Goal: Transaction & Acquisition: Purchase product/service

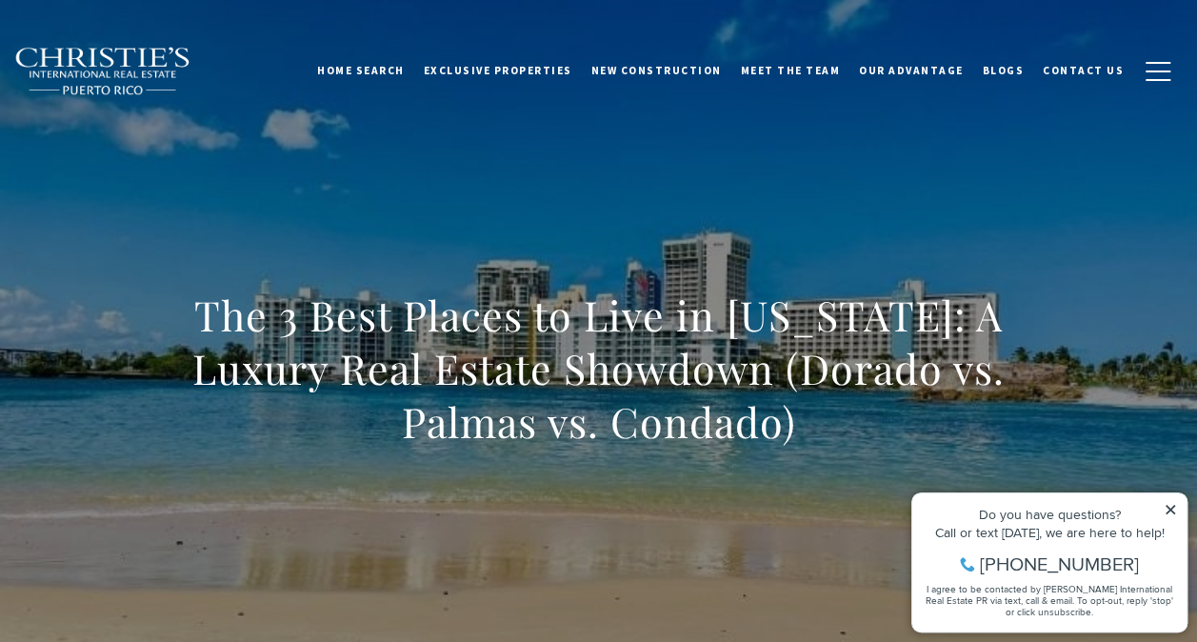
click at [1172, 504] on icon at bounding box center [1169, 509] width 13 height 13
click at [1173, 505] on icon at bounding box center [1169, 509] width 13 height 13
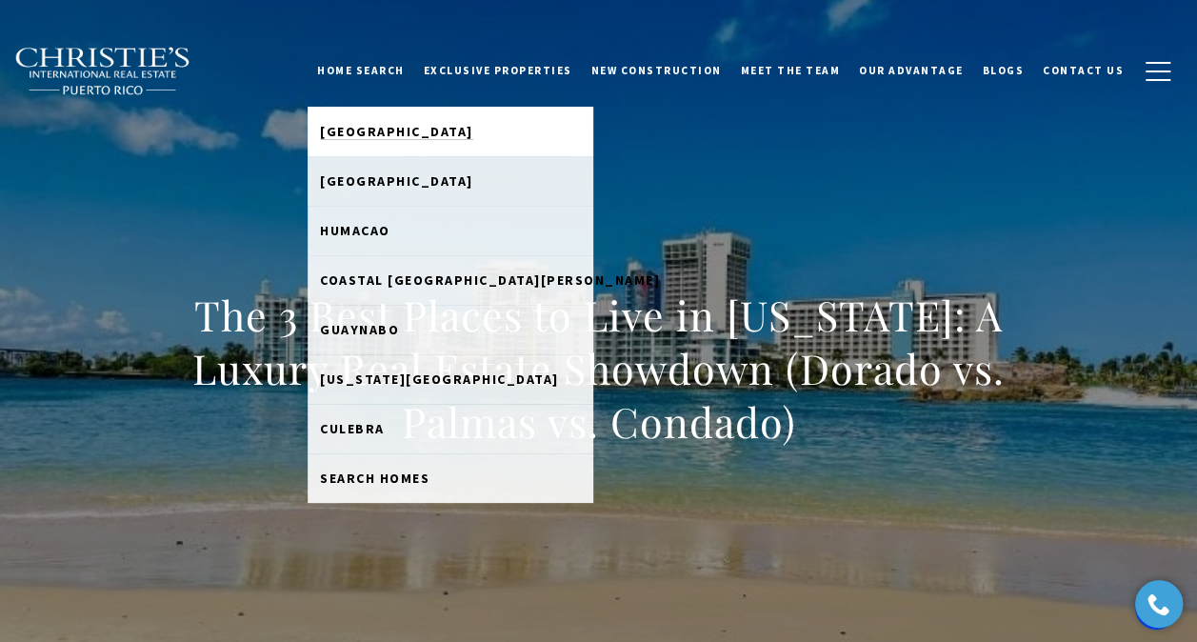
click at [381, 128] on span "[GEOGRAPHIC_DATA]" at bounding box center [396, 131] width 153 height 17
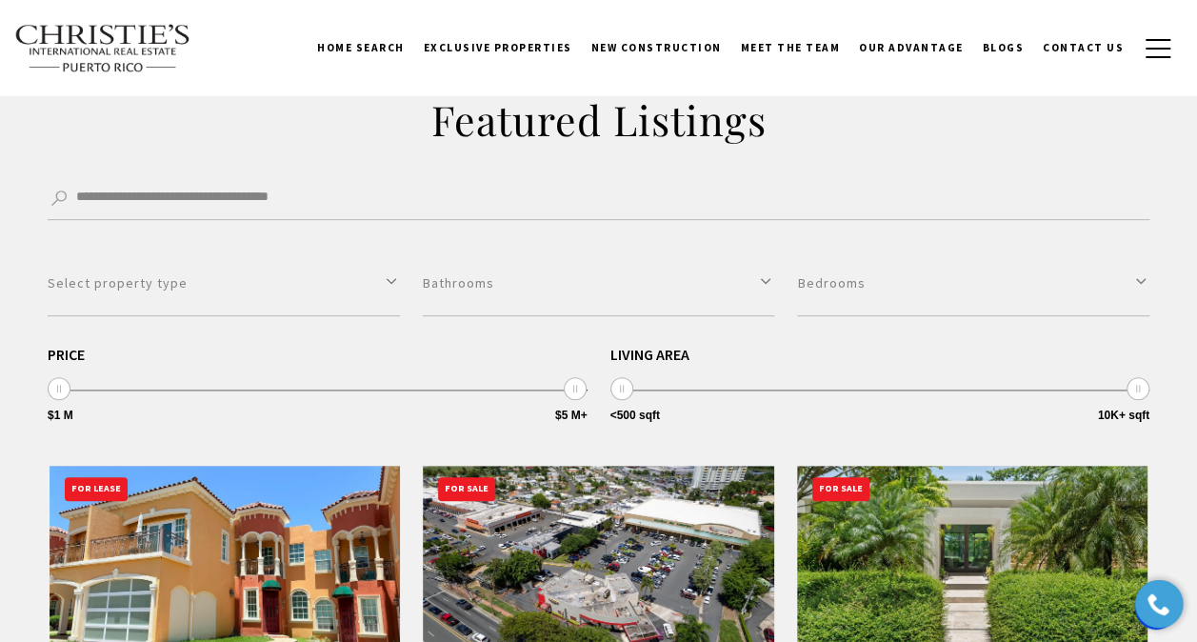
scroll to position [381, 0]
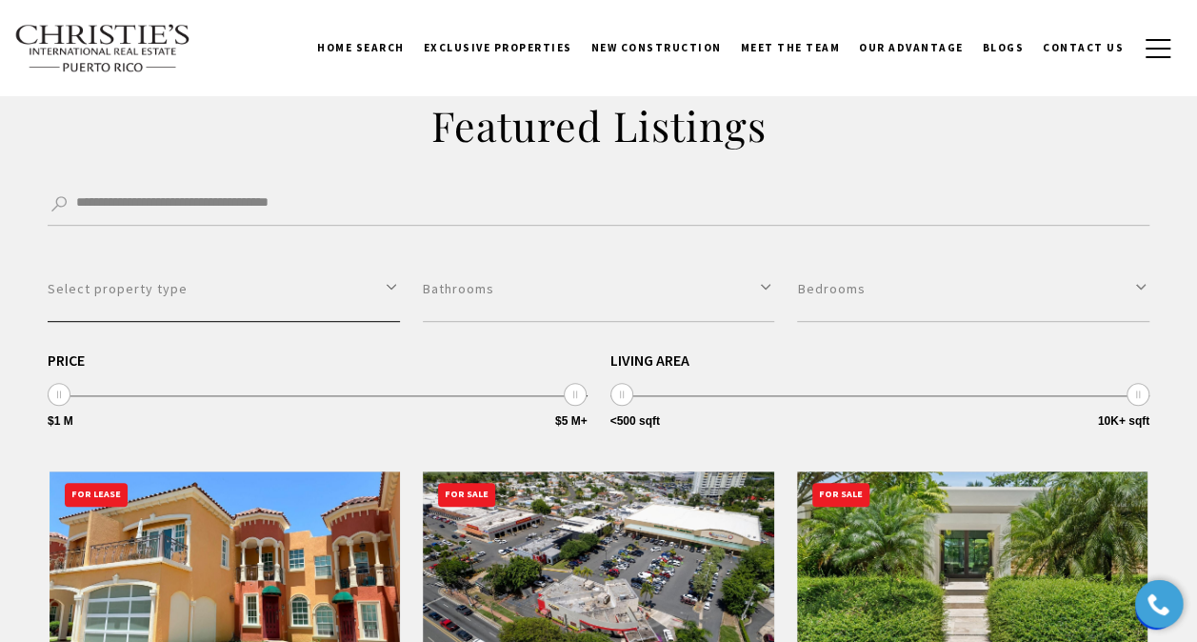
click at [387, 306] on button "Select property type" at bounding box center [224, 289] width 352 height 66
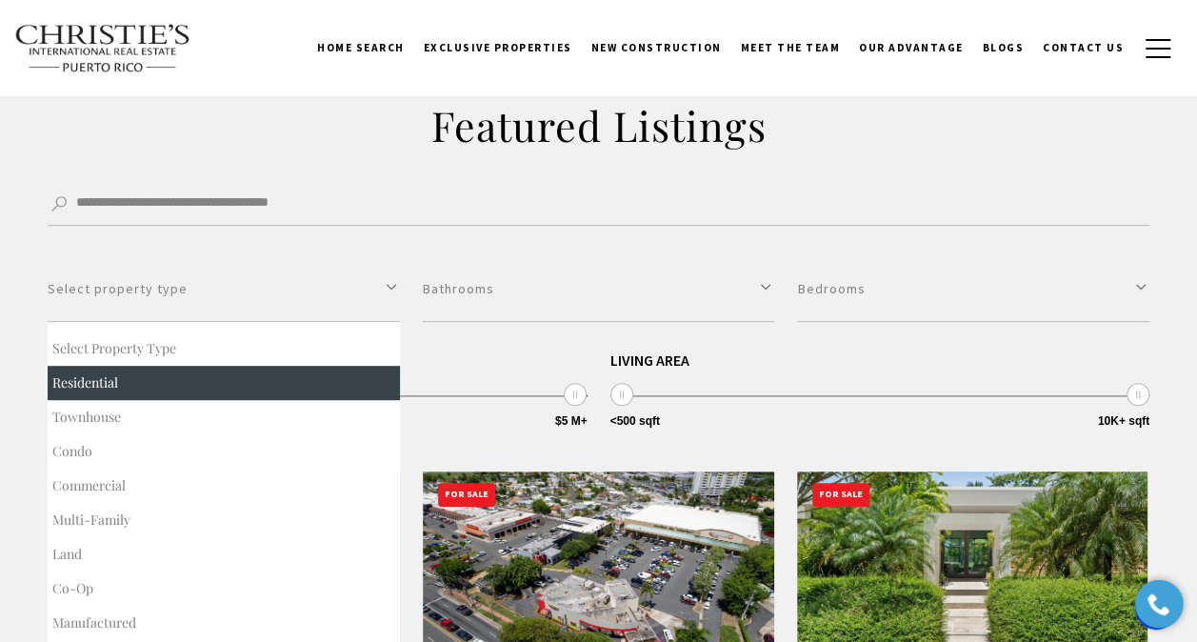
click at [189, 375] on button "Residential" at bounding box center [224, 383] width 352 height 34
select select "**********"
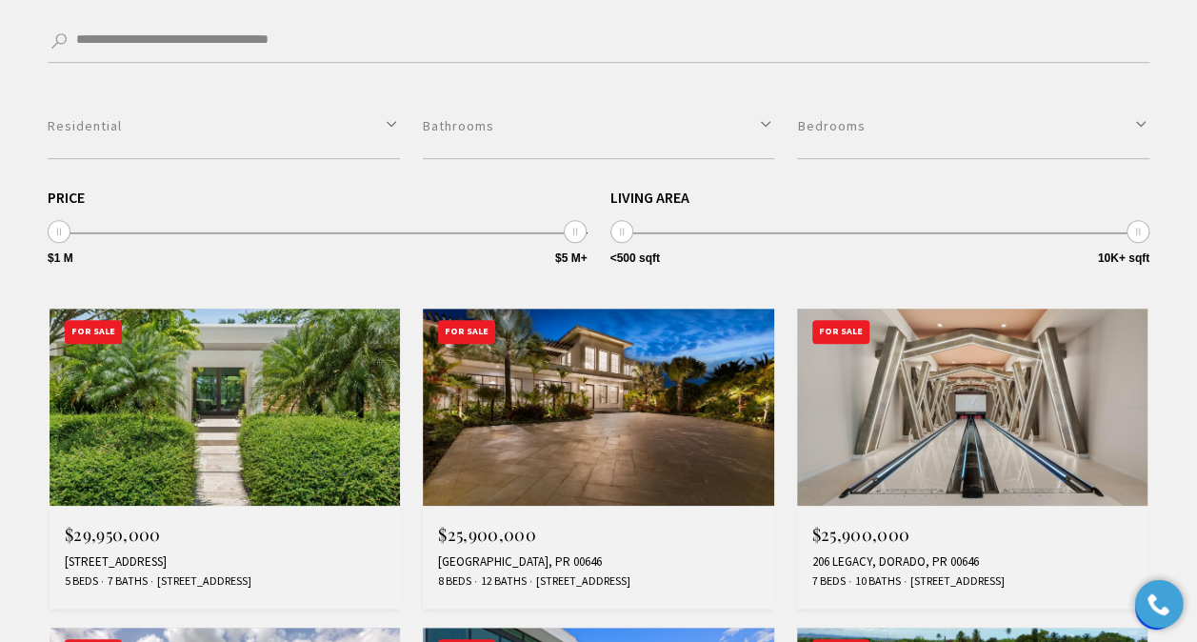
scroll to position [571, 0]
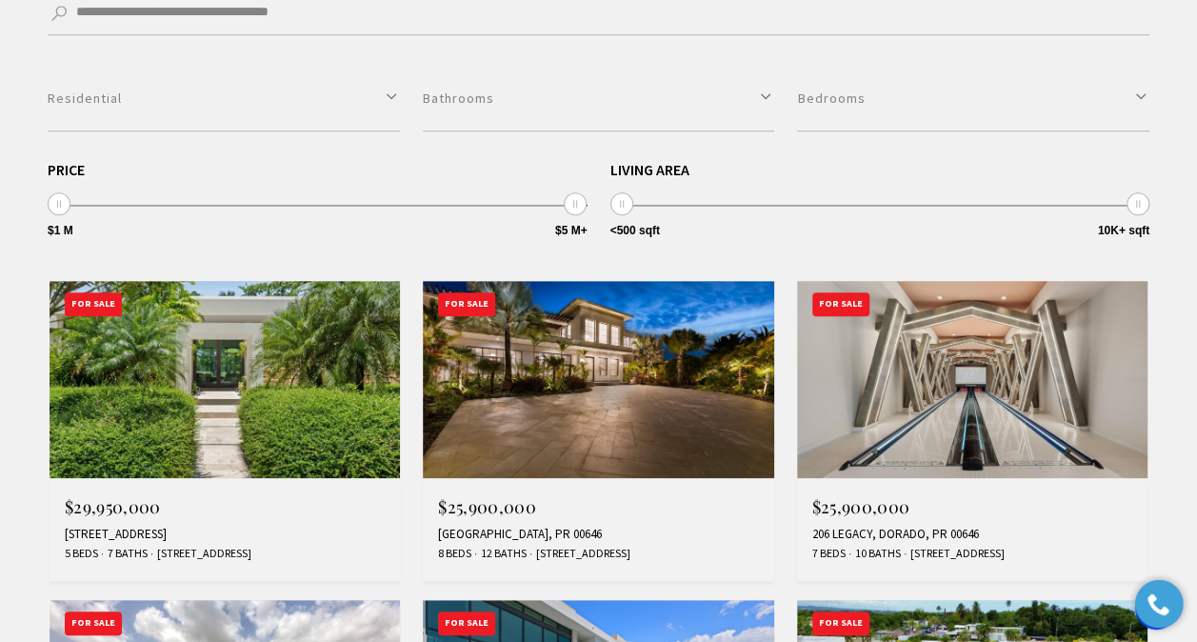
click at [217, 390] on img at bounding box center [224, 379] width 350 height 197
click at [607, 360] on img at bounding box center [598, 379] width 350 height 197
click at [958, 405] on img at bounding box center [972, 379] width 350 height 197
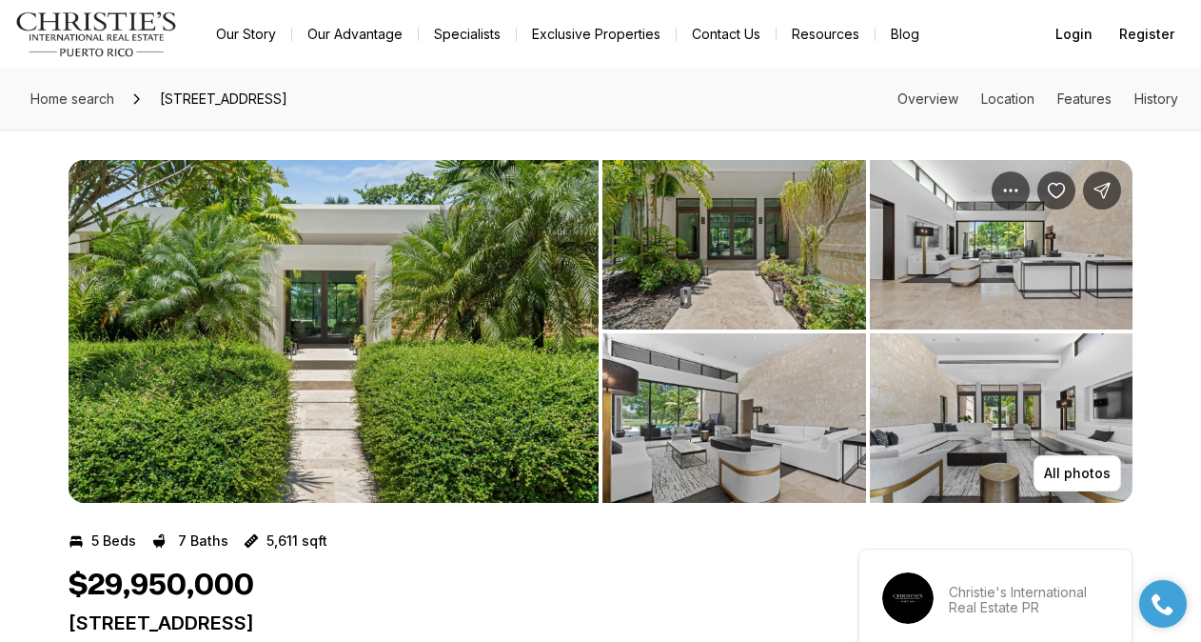
click at [706, 287] on img "View image gallery" at bounding box center [735, 244] width 264 height 169
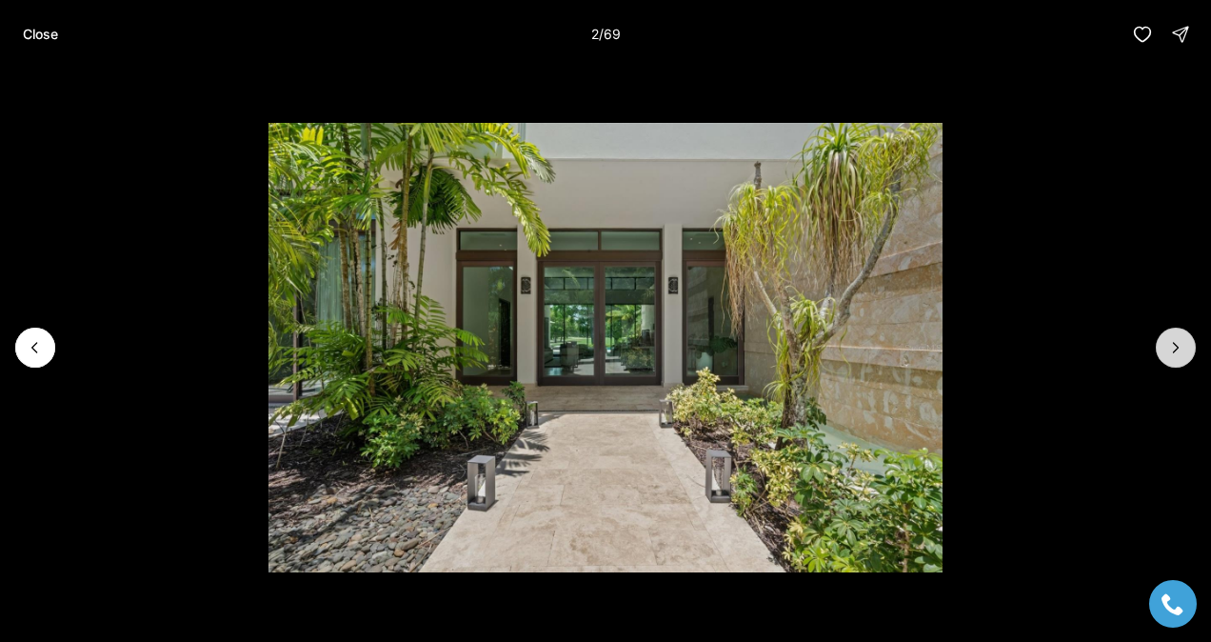
click at [1184, 350] on icon "Next slide" at bounding box center [1175, 347] width 19 height 19
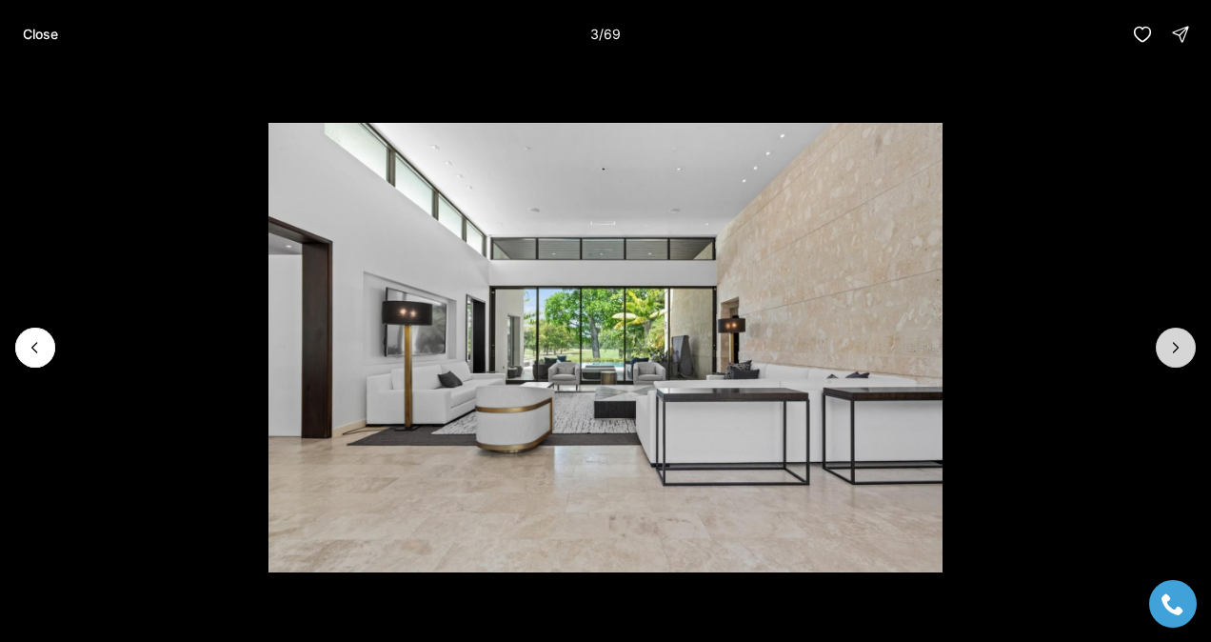
click at [1184, 350] on icon "Next slide" at bounding box center [1175, 347] width 19 height 19
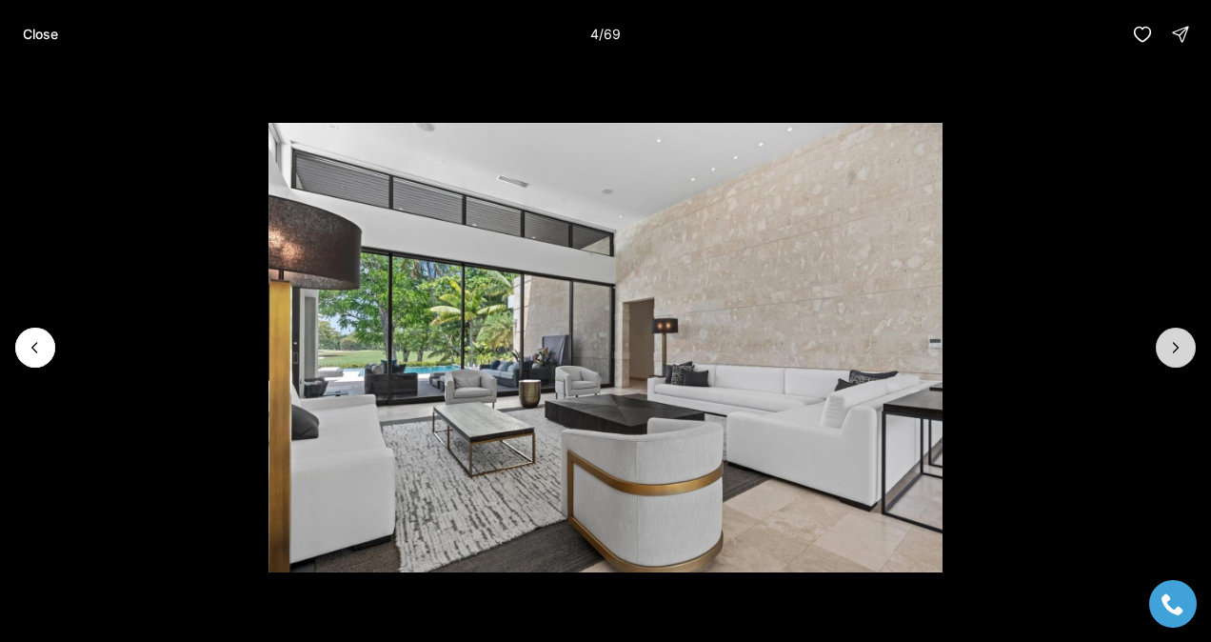
click at [1184, 350] on icon "Next slide" at bounding box center [1175, 347] width 19 height 19
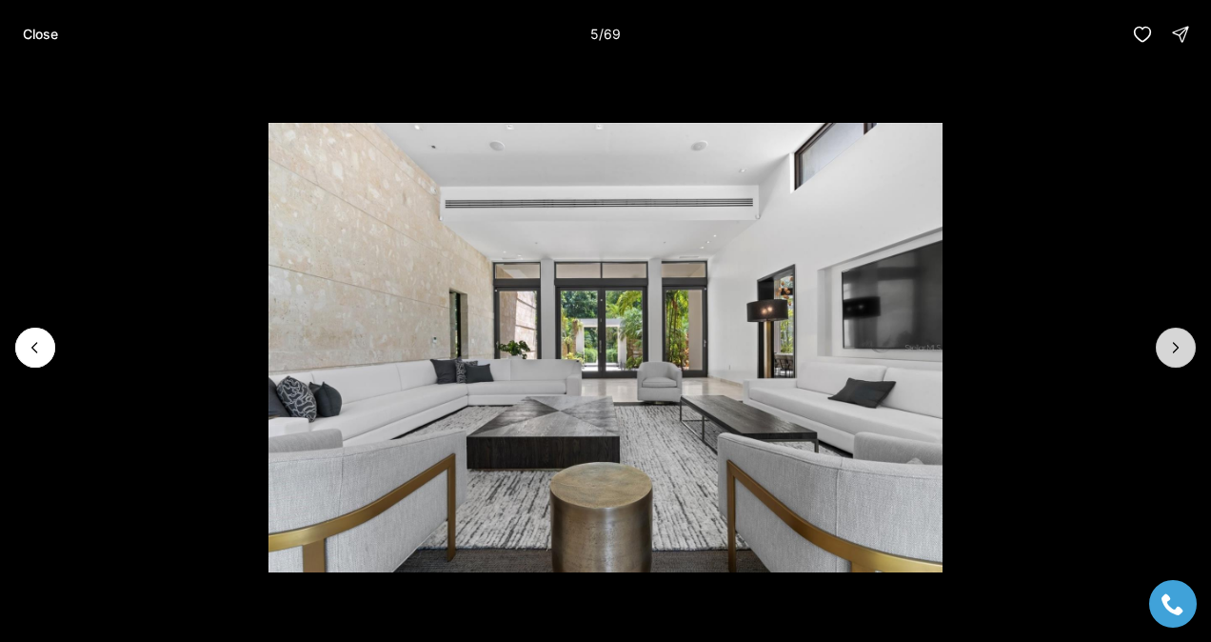
click at [1184, 350] on icon "Next slide" at bounding box center [1175, 347] width 19 height 19
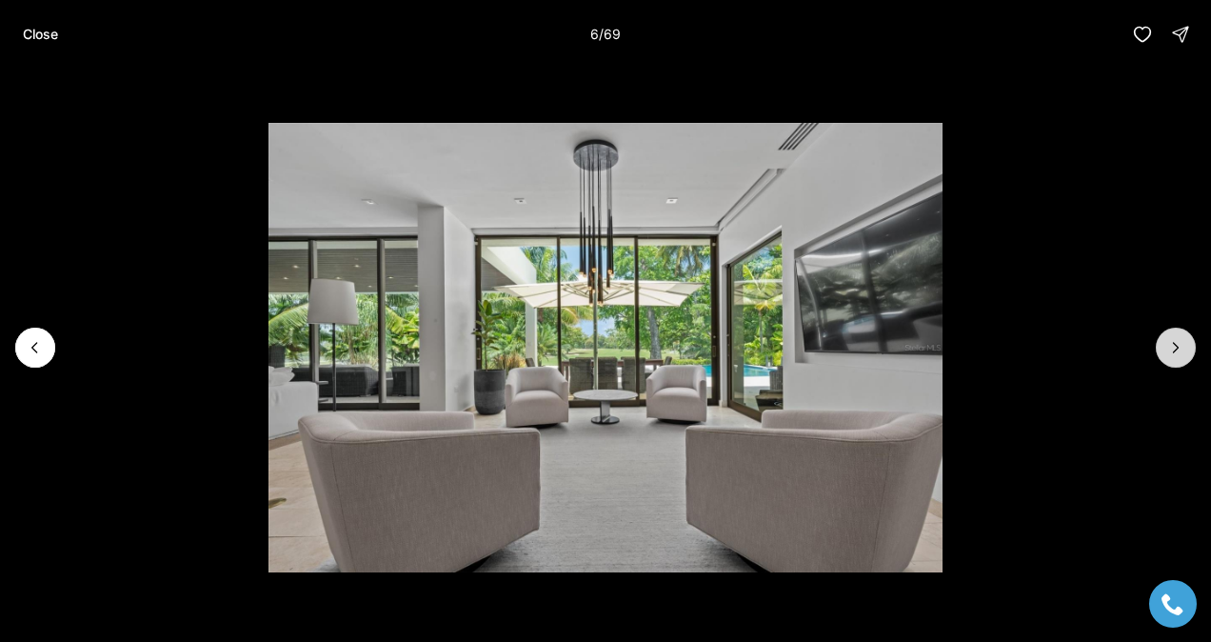
click at [1184, 350] on icon "Next slide" at bounding box center [1175, 347] width 19 height 19
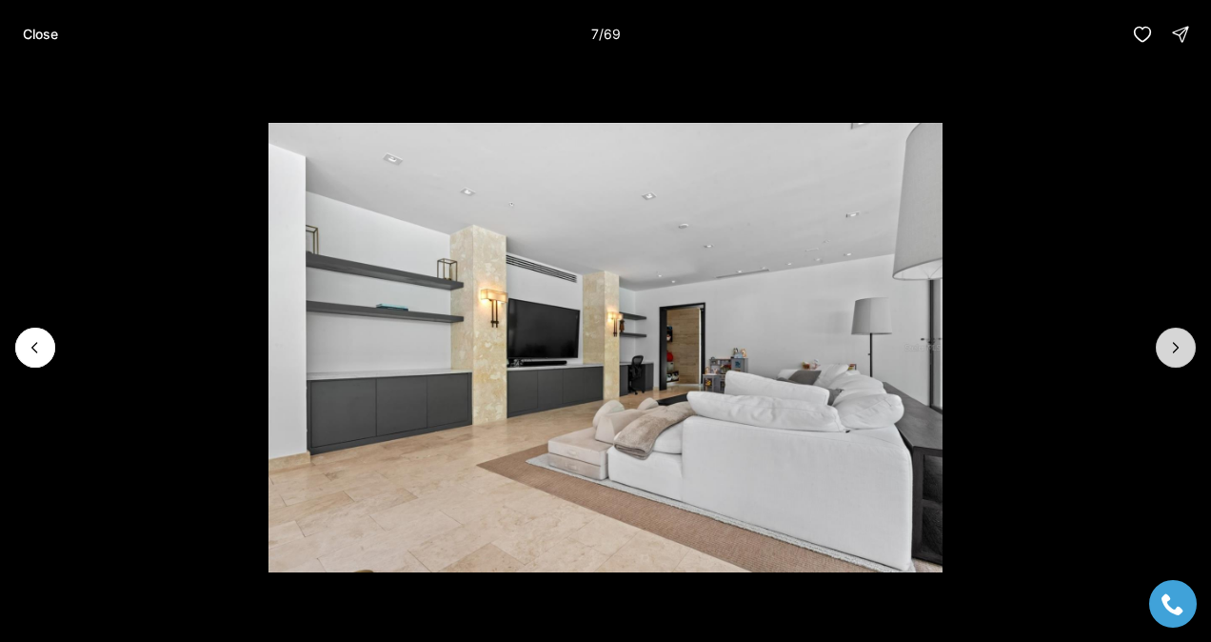
click at [1184, 350] on icon "Next slide" at bounding box center [1175, 347] width 19 height 19
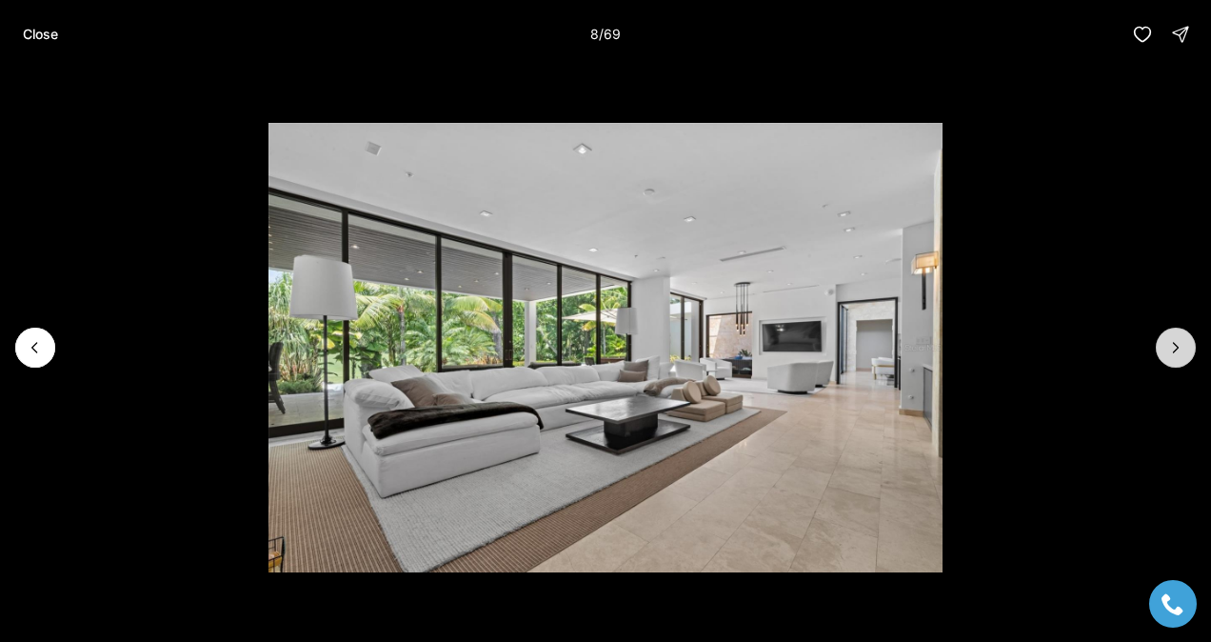
click at [1184, 350] on icon "Next slide" at bounding box center [1175, 347] width 19 height 19
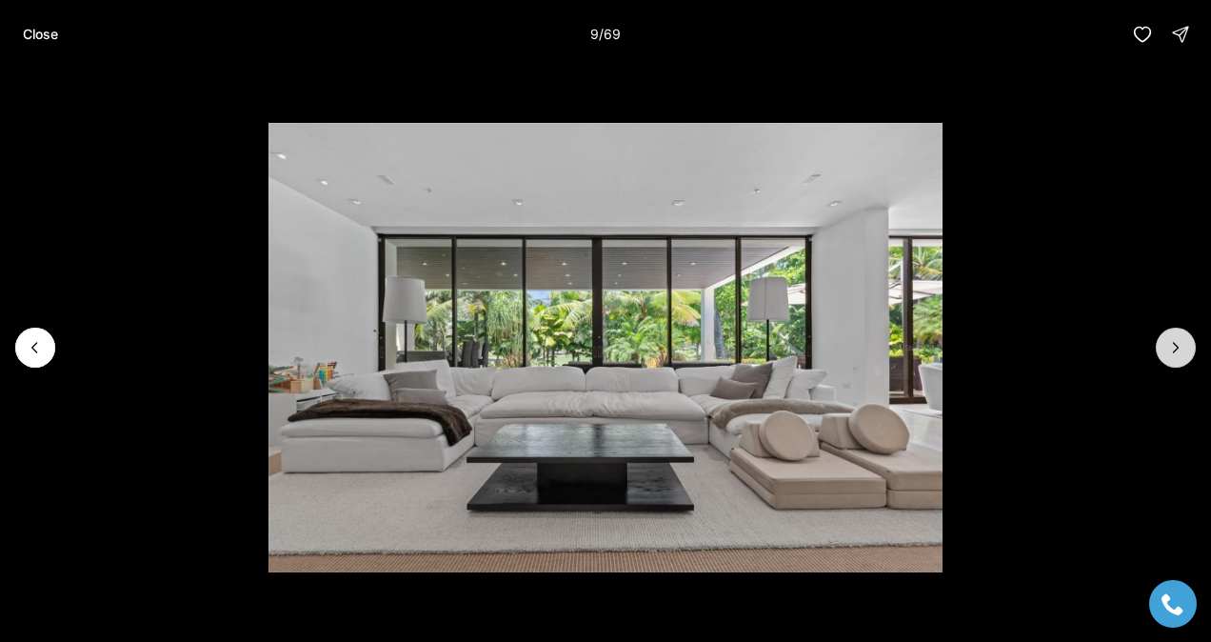
click at [1184, 350] on icon "Next slide" at bounding box center [1175, 347] width 19 height 19
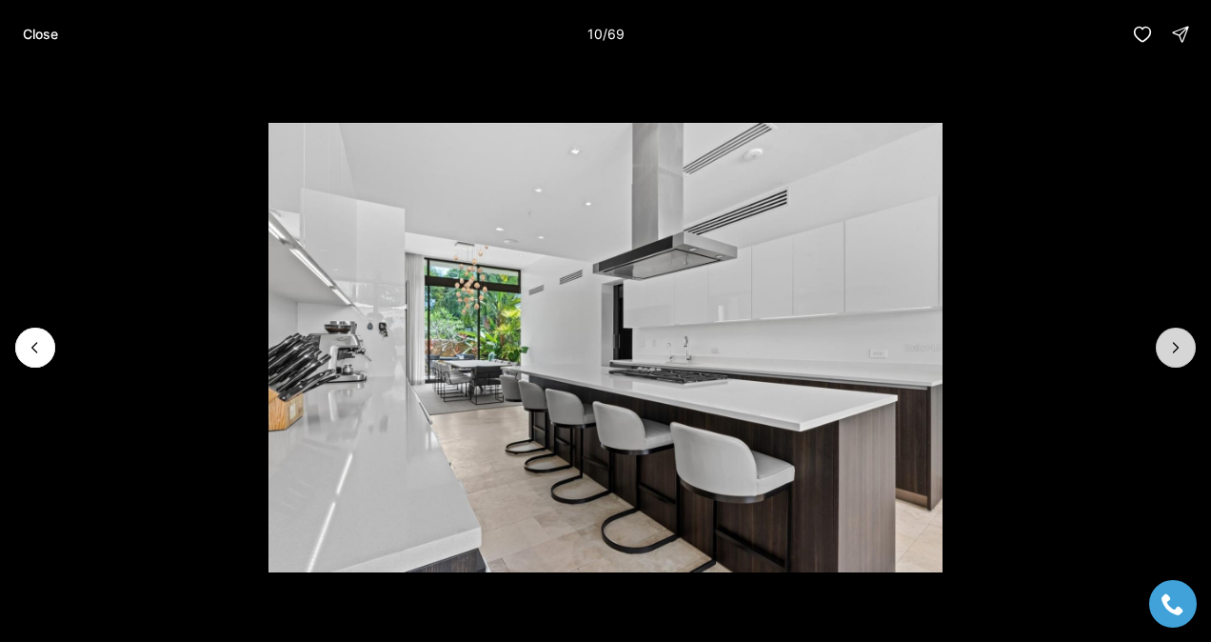
click at [1184, 350] on icon "Next slide" at bounding box center [1175, 347] width 19 height 19
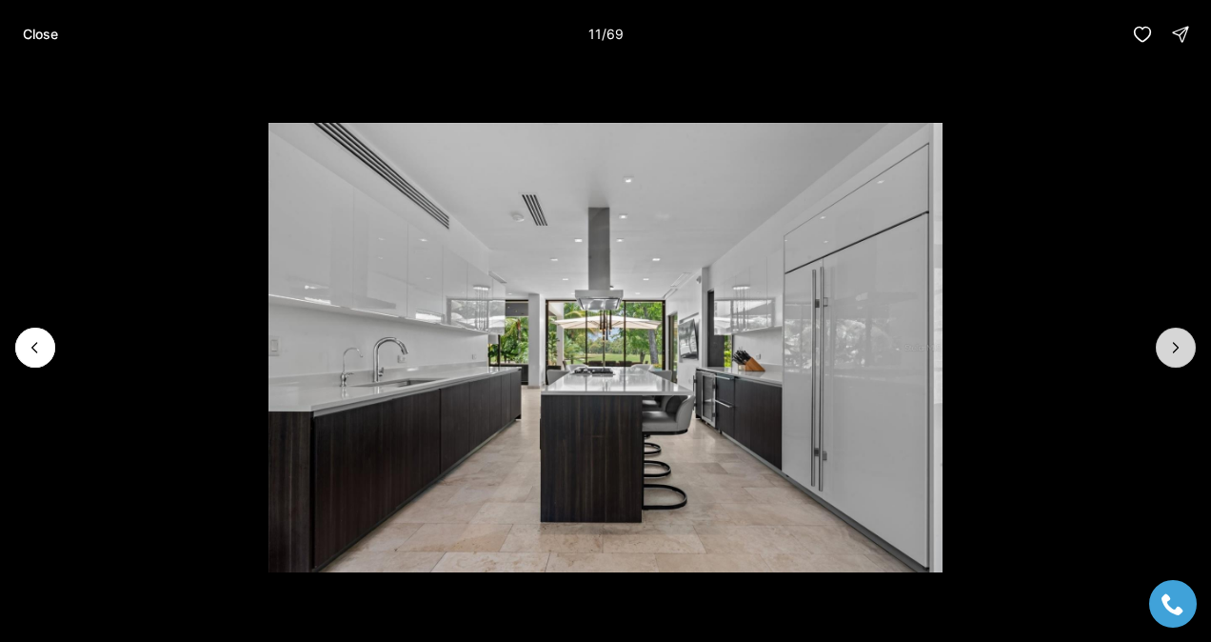
click at [1184, 350] on icon "Next slide" at bounding box center [1175, 347] width 19 height 19
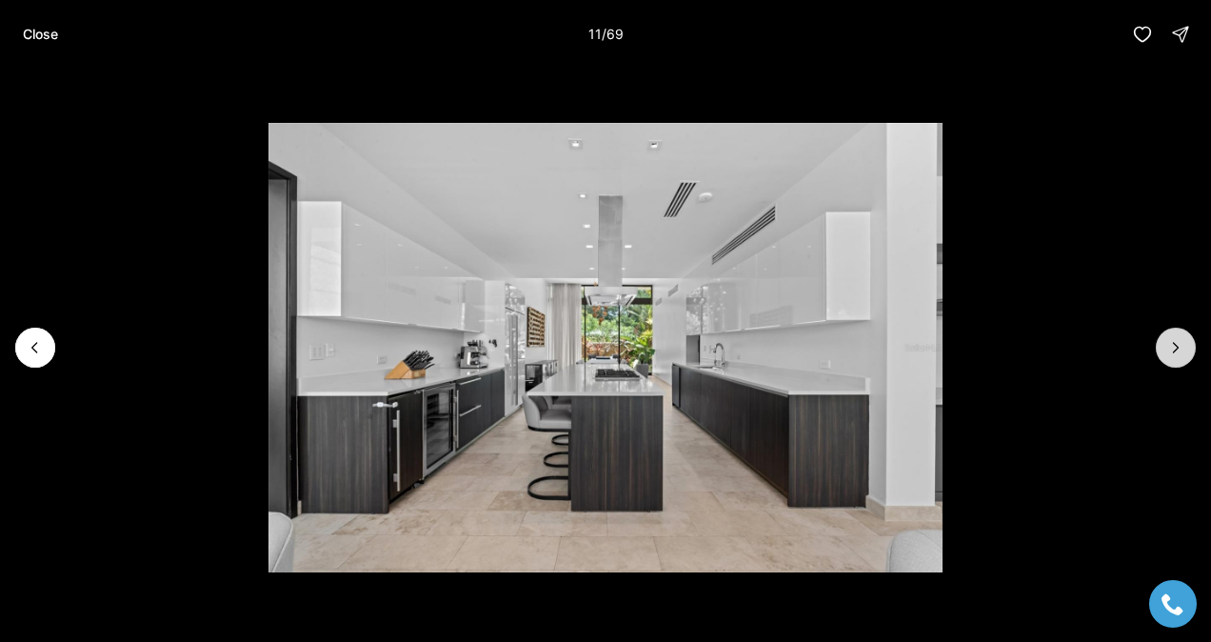
click at [1184, 350] on icon "Next slide" at bounding box center [1175, 347] width 19 height 19
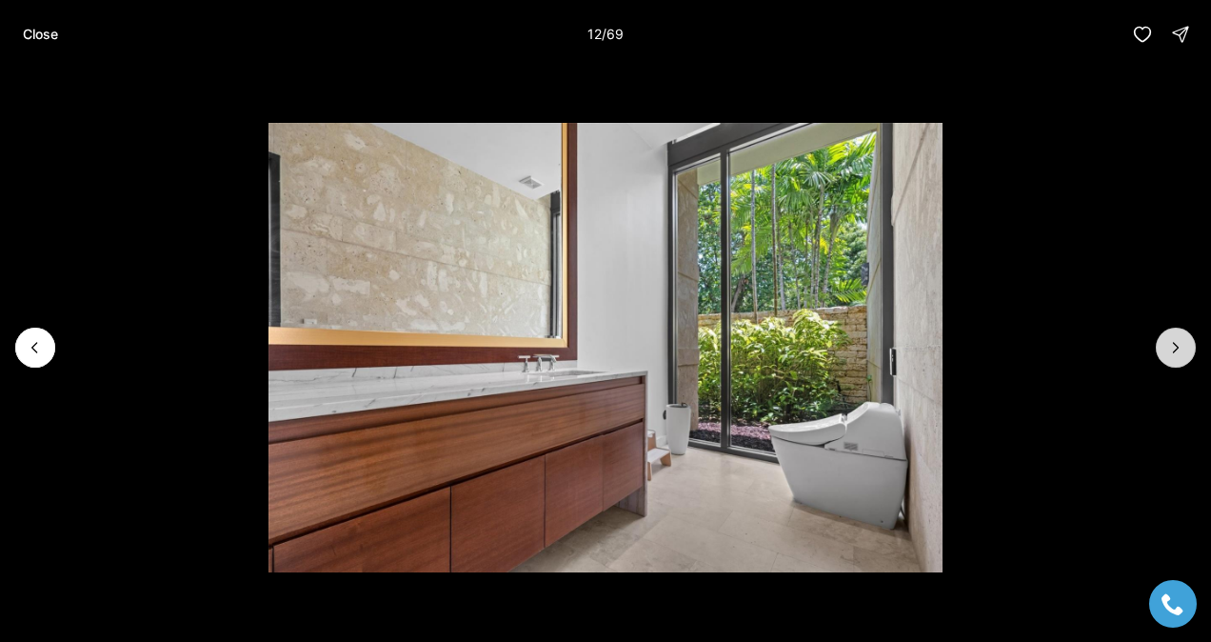
click at [1184, 350] on icon "Next slide" at bounding box center [1175, 347] width 19 height 19
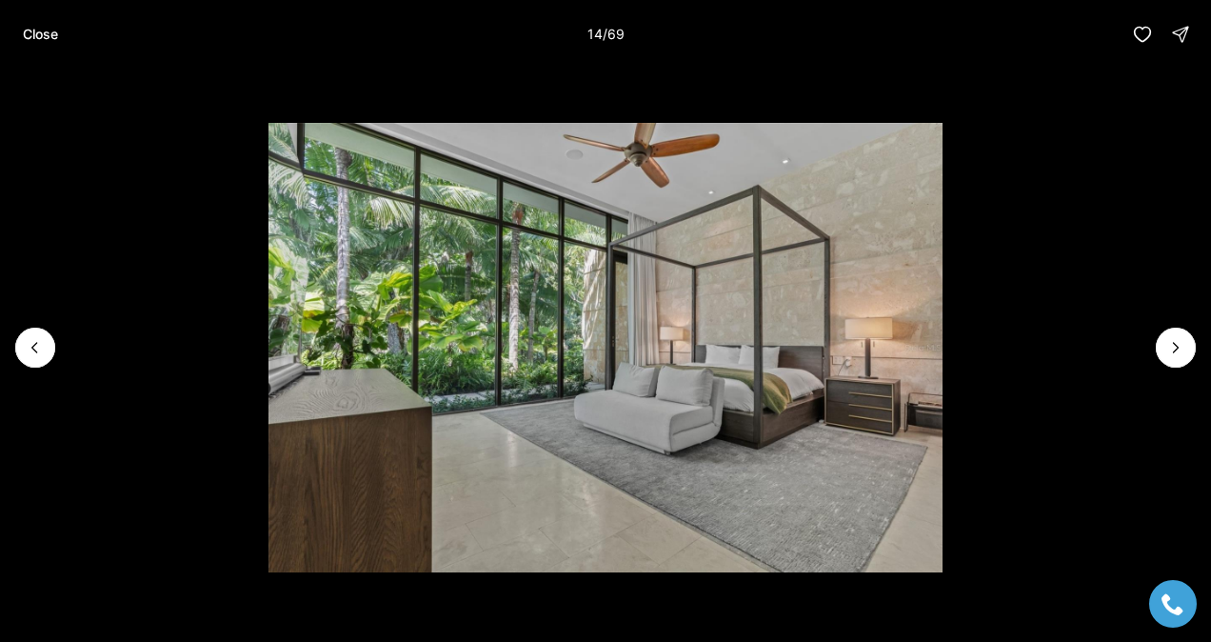
click at [30, 38] on p "Close" at bounding box center [40, 34] width 35 height 15
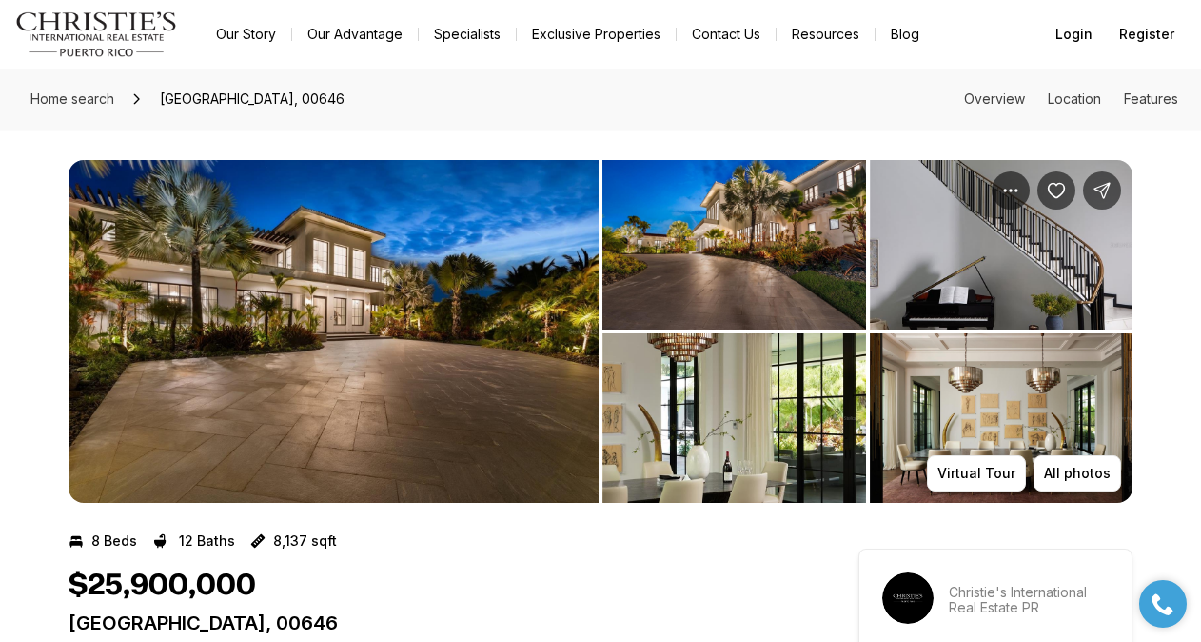
click at [546, 285] on img "View image gallery" at bounding box center [334, 331] width 530 height 343
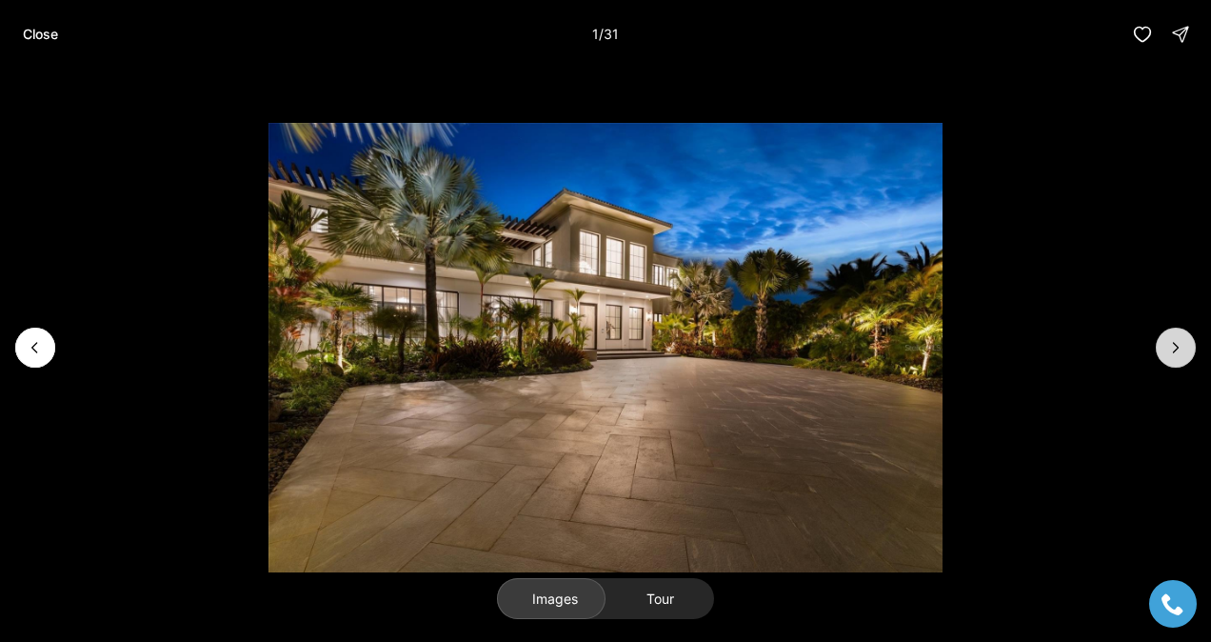
click at [1174, 346] on icon "Next slide" at bounding box center [1175, 347] width 19 height 19
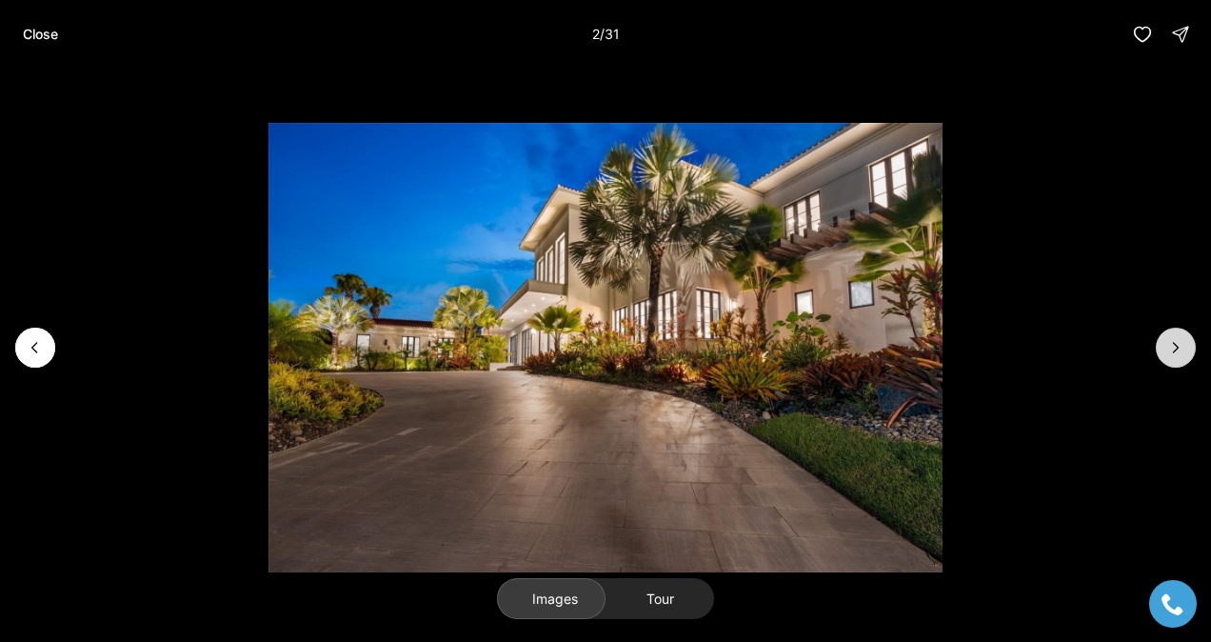
click at [1174, 346] on icon "Next slide" at bounding box center [1175, 347] width 19 height 19
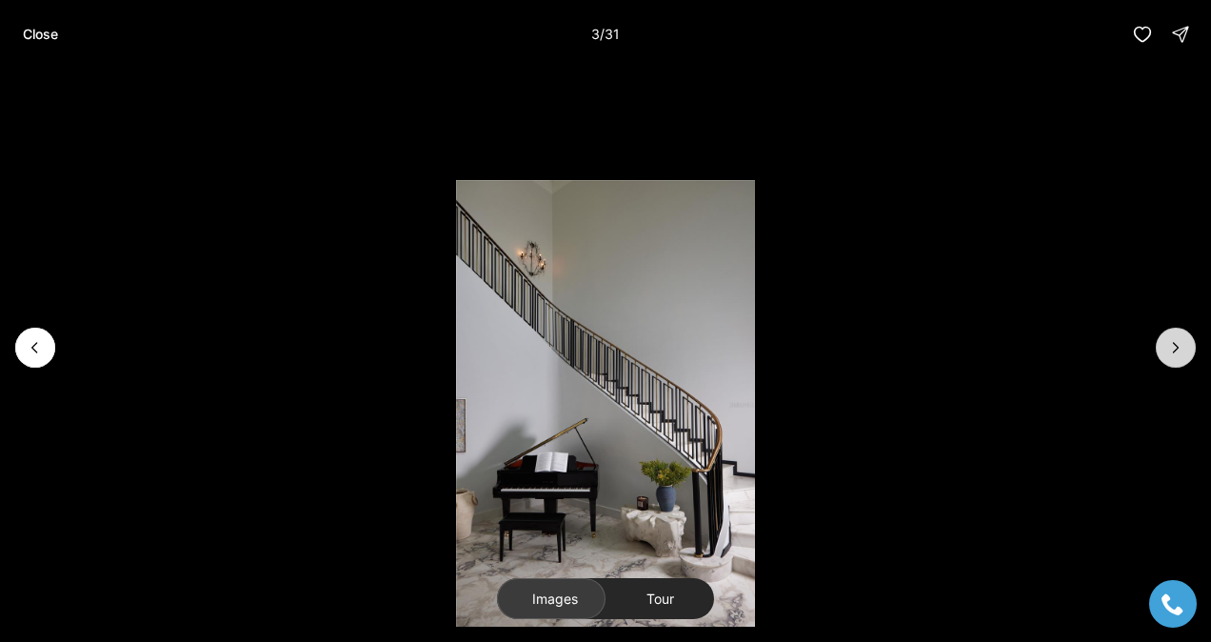
click at [1174, 346] on icon "Next slide" at bounding box center [1175, 347] width 19 height 19
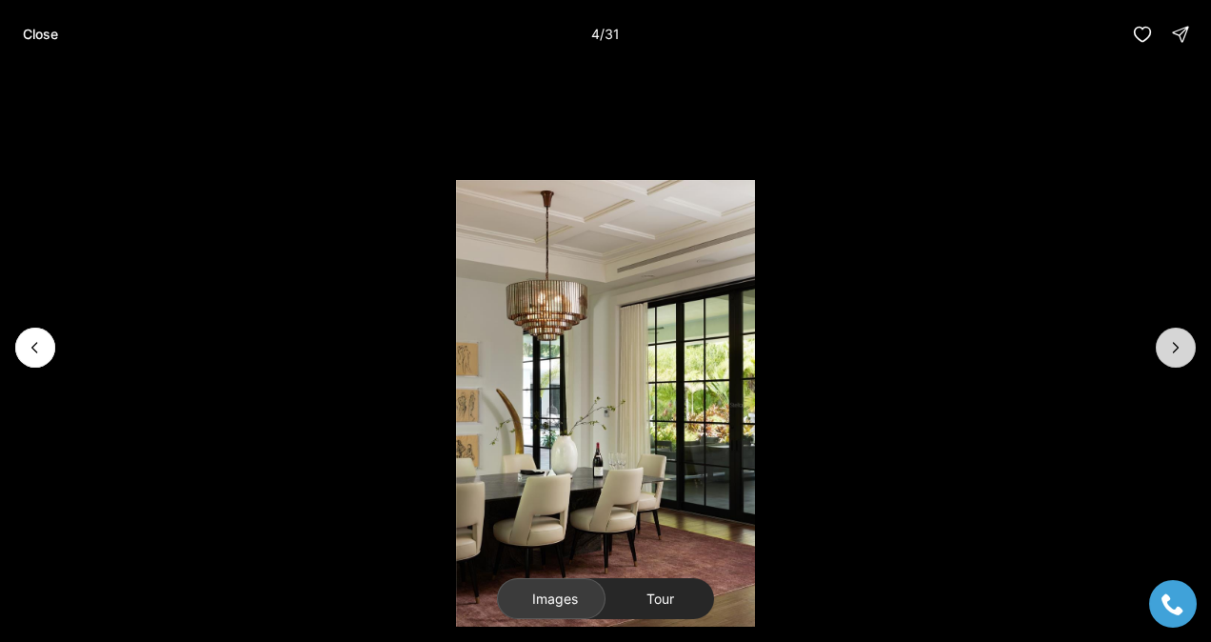
click at [1174, 346] on icon "Next slide" at bounding box center [1175, 347] width 19 height 19
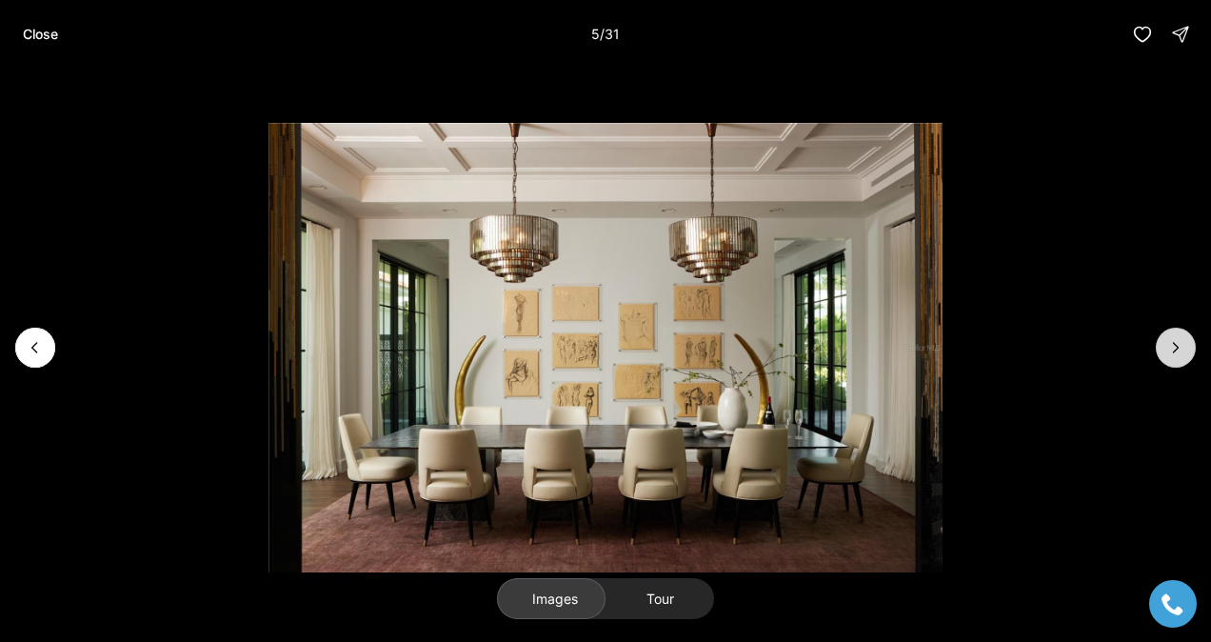
click at [1174, 346] on icon "Next slide" at bounding box center [1175, 347] width 19 height 19
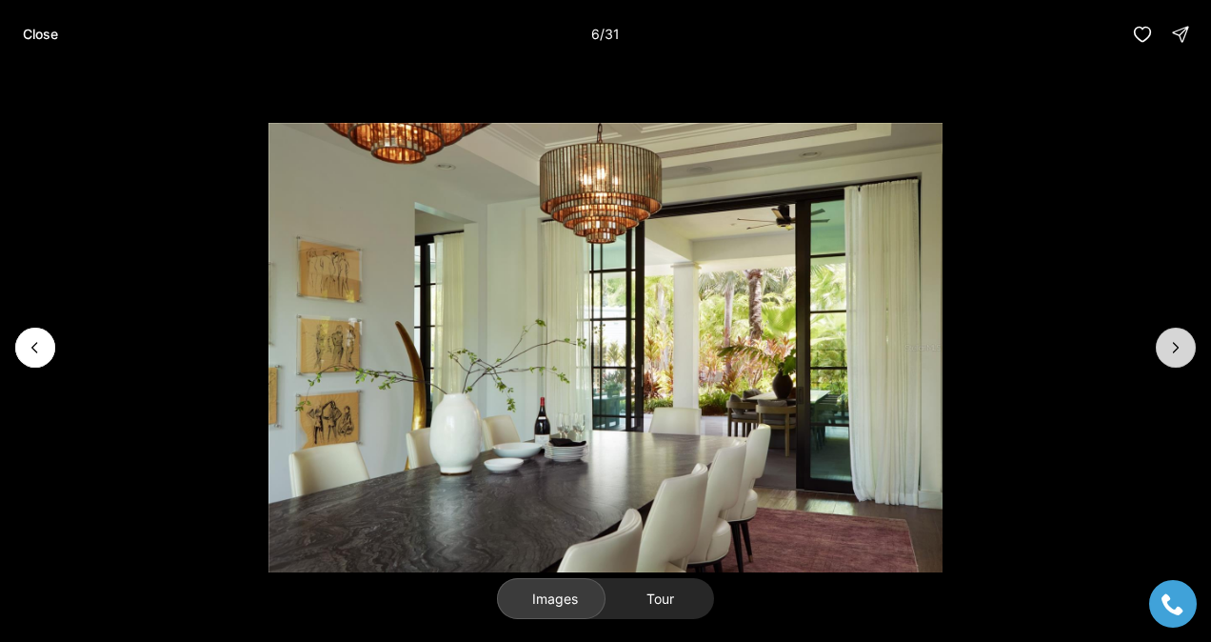
click at [1174, 346] on icon "Next slide" at bounding box center [1175, 347] width 19 height 19
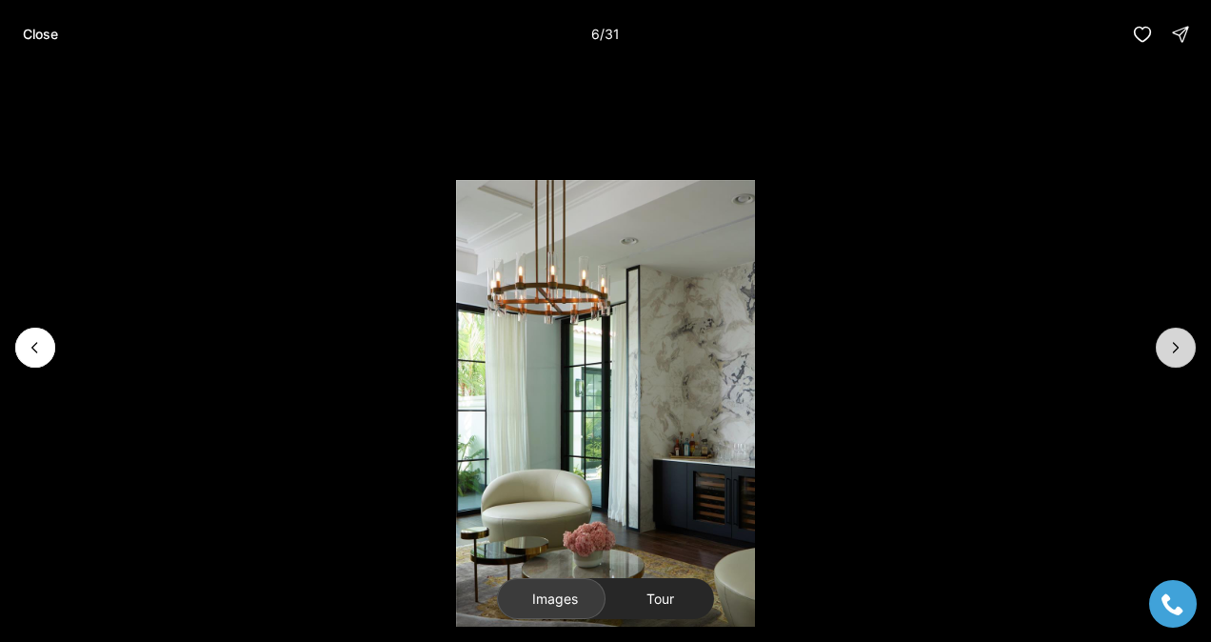
click at [1174, 346] on icon "Next slide" at bounding box center [1175, 347] width 19 height 19
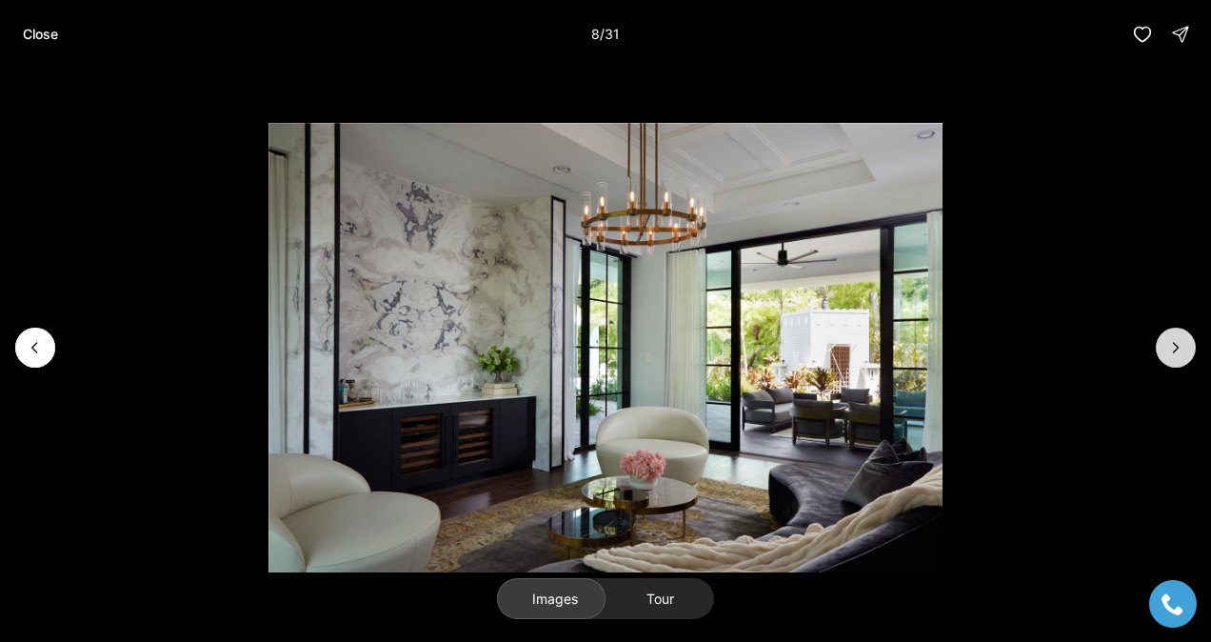
click at [1174, 346] on icon "Next slide" at bounding box center [1175, 347] width 19 height 19
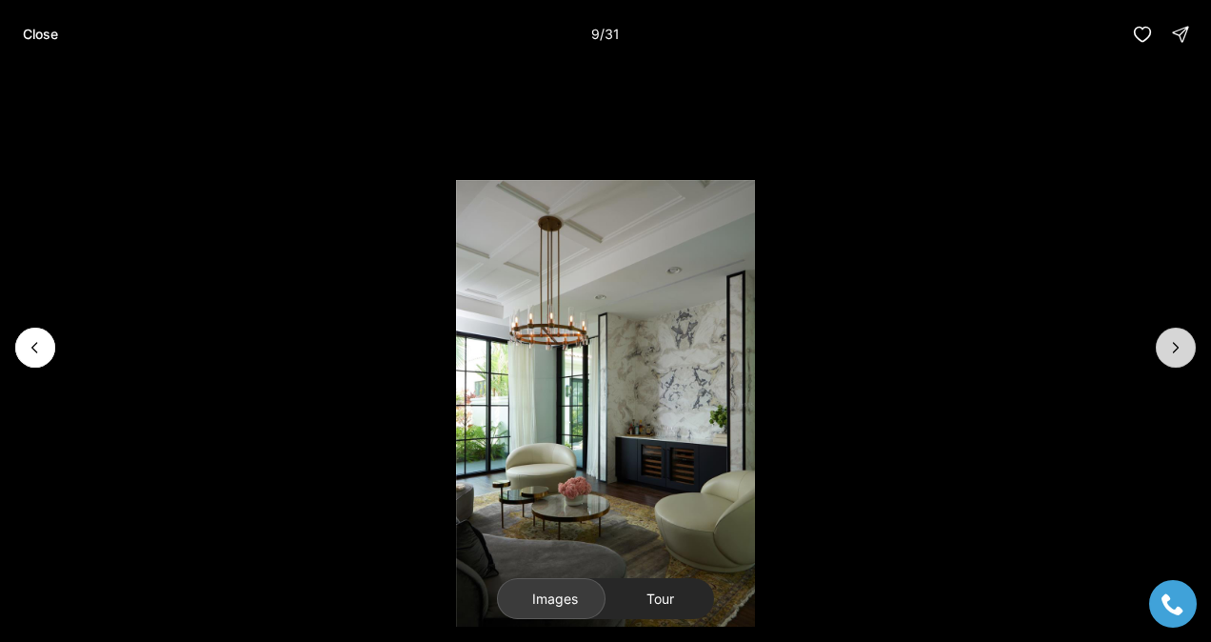
click at [1173, 346] on icon "Next slide" at bounding box center [1175, 347] width 19 height 19
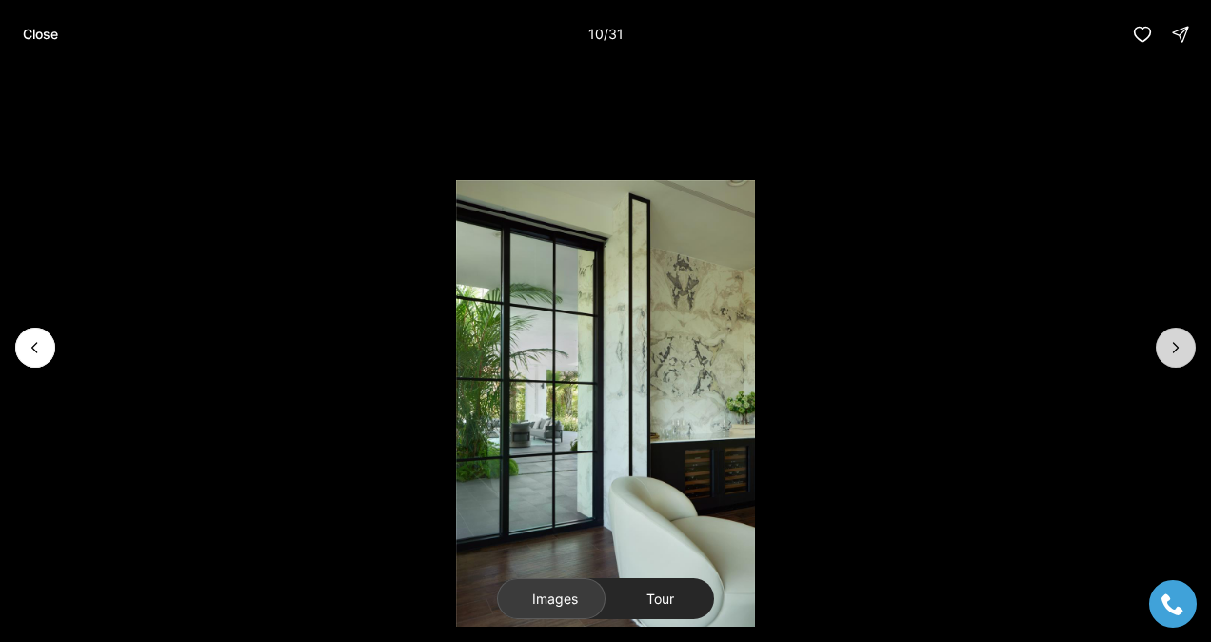
click at [1173, 346] on icon "Next slide" at bounding box center [1175, 347] width 19 height 19
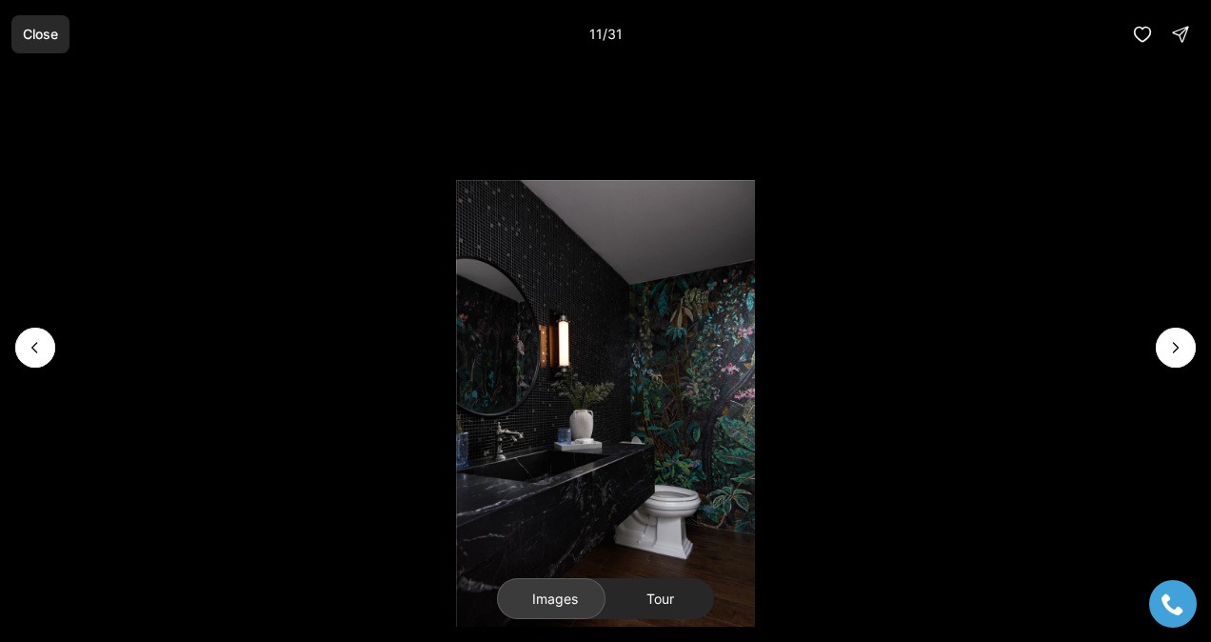
click at [44, 27] on p "Close" at bounding box center [40, 34] width 35 height 15
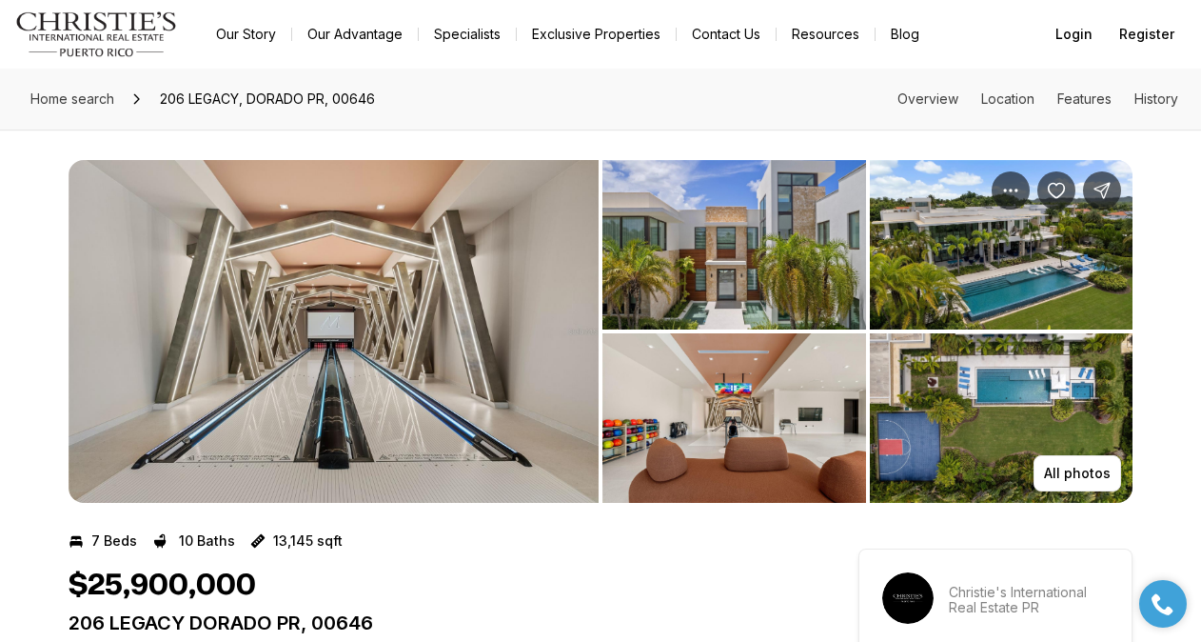
click at [480, 306] on img "View image gallery" at bounding box center [334, 331] width 530 height 343
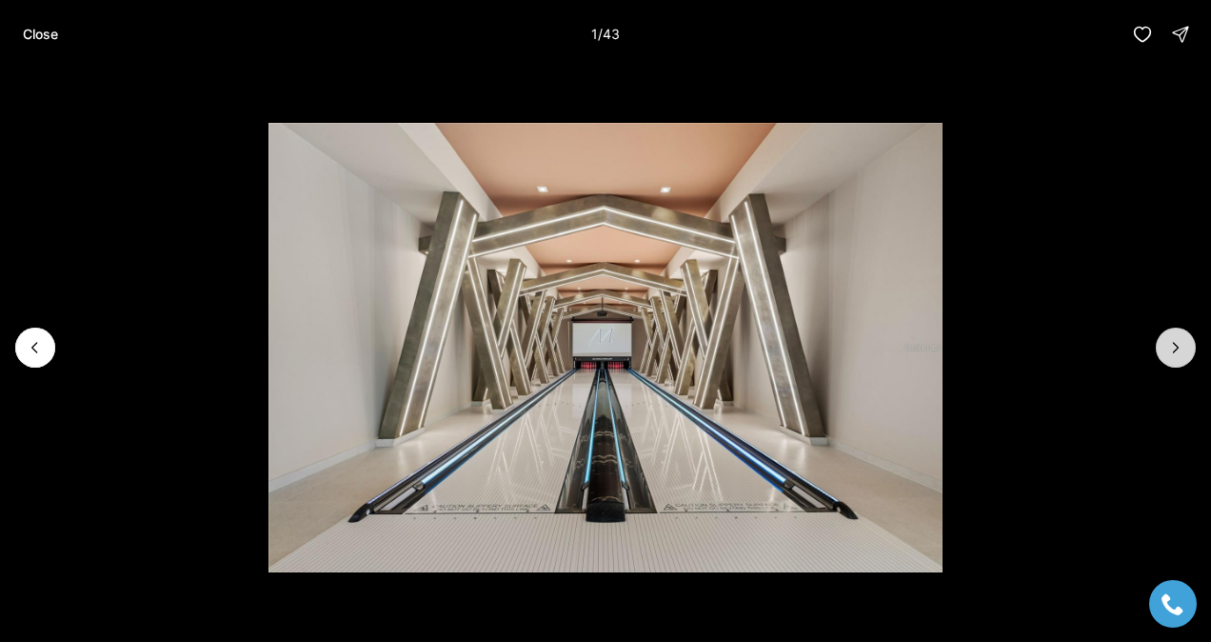
click at [1174, 349] on icon "Next slide" at bounding box center [1175, 347] width 19 height 19
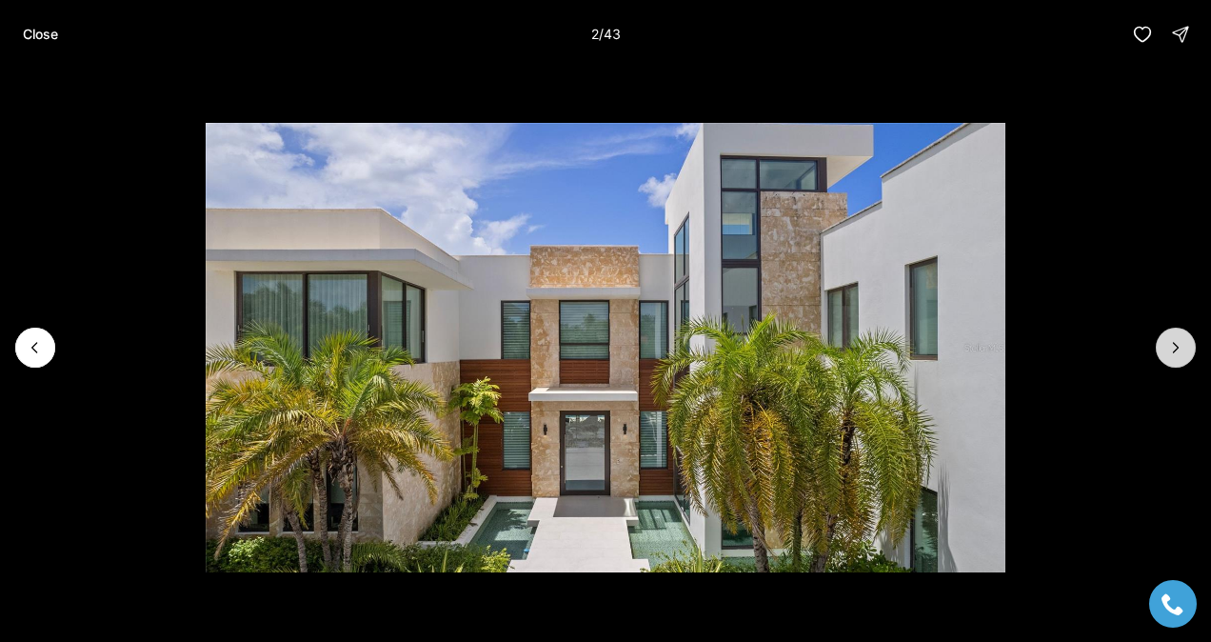
click at [1175, 350] on icon "Next slide" at bounding box center [1175, 347] width 19 height 19
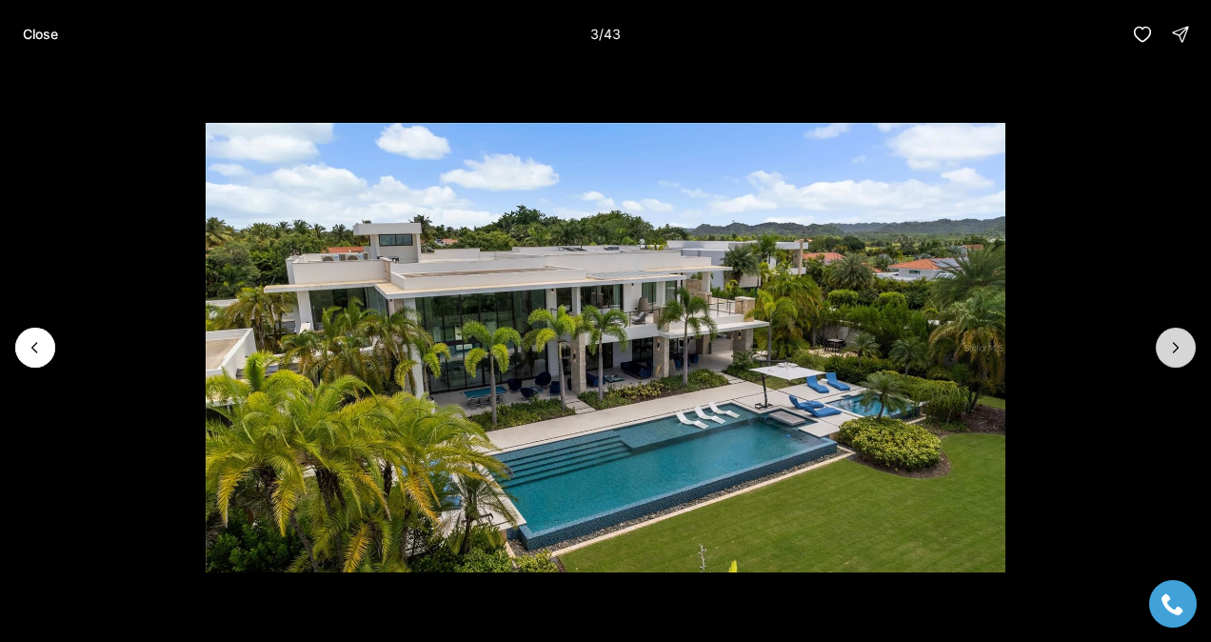
click at [1175, 350] on icon "Next slide" at bounding box center [1176, 348] width 5 height 10
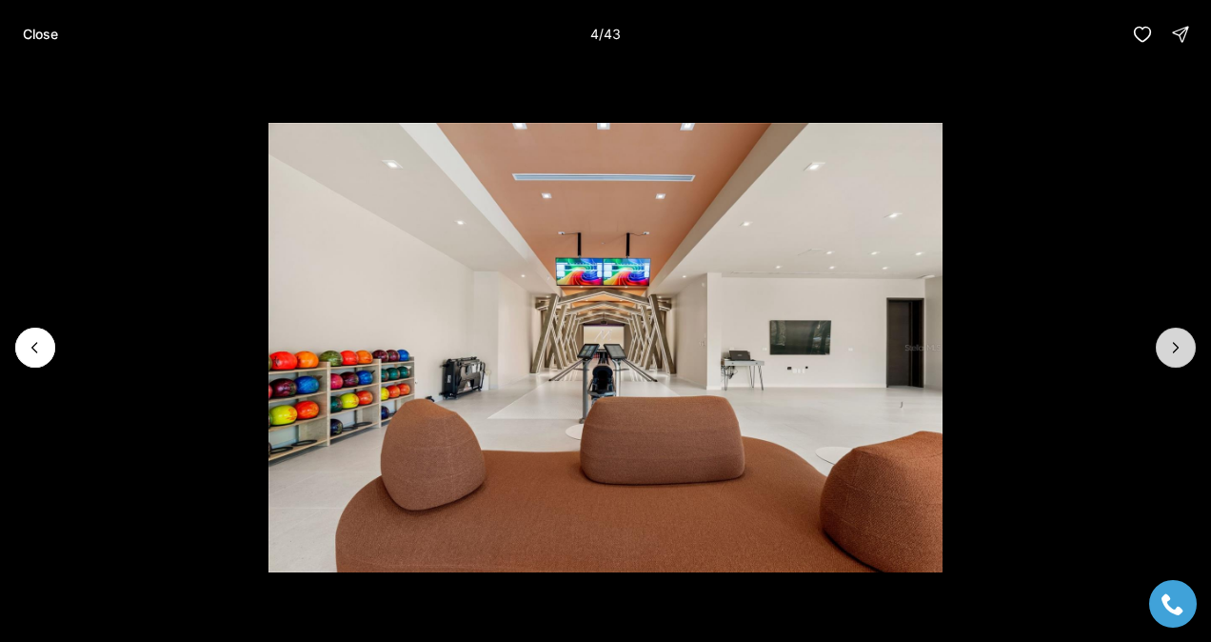
click at [1175, 350] on icon "Next slide" at bounding box center [1176, 348] width 5 height 10
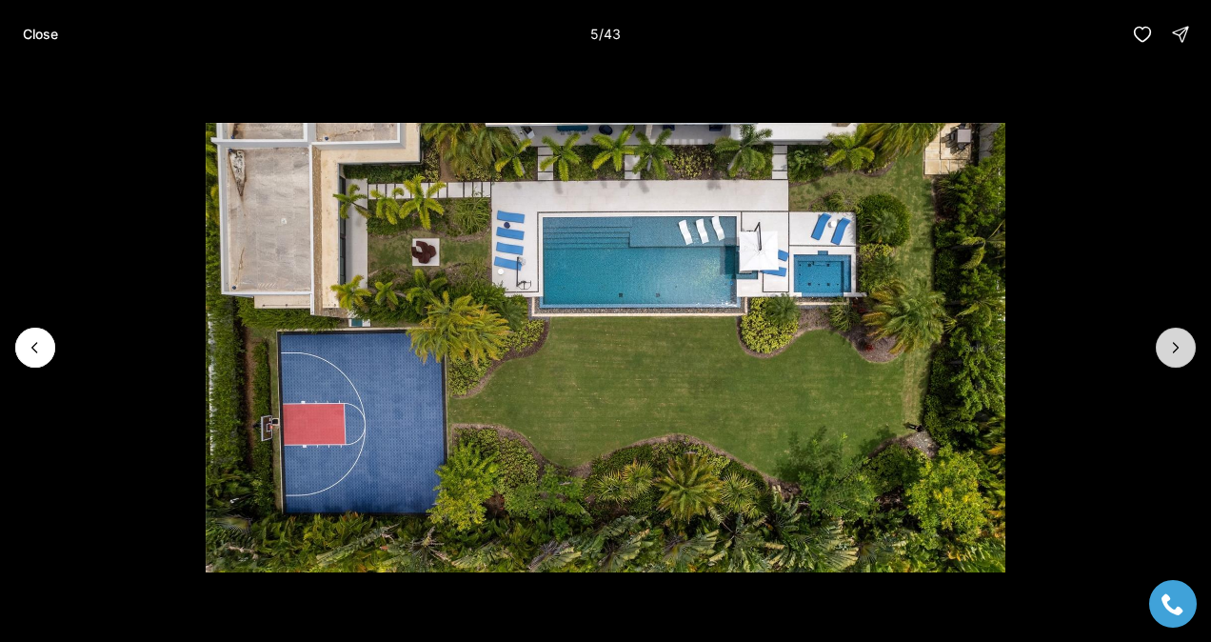
click at [1175, 350] on icon "Next slide" at bounding box center [1176, 348] width 5 height 10
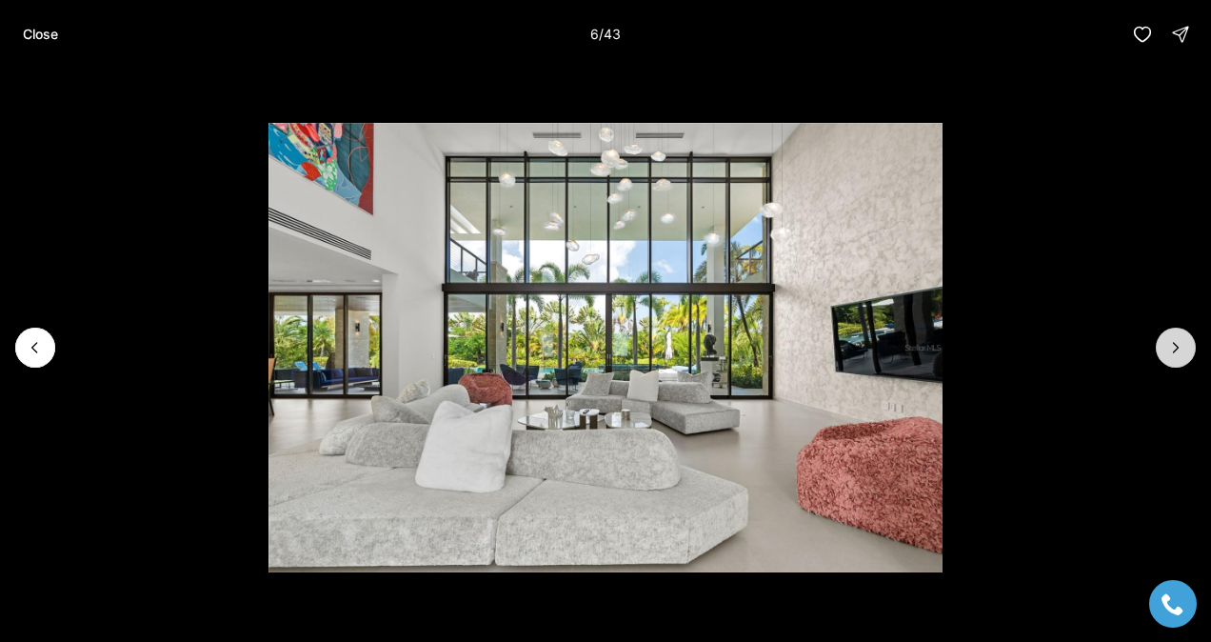
click at [1176, 350] on icon "Next slide" at bounding box center [1176, 348] width 5 height 10
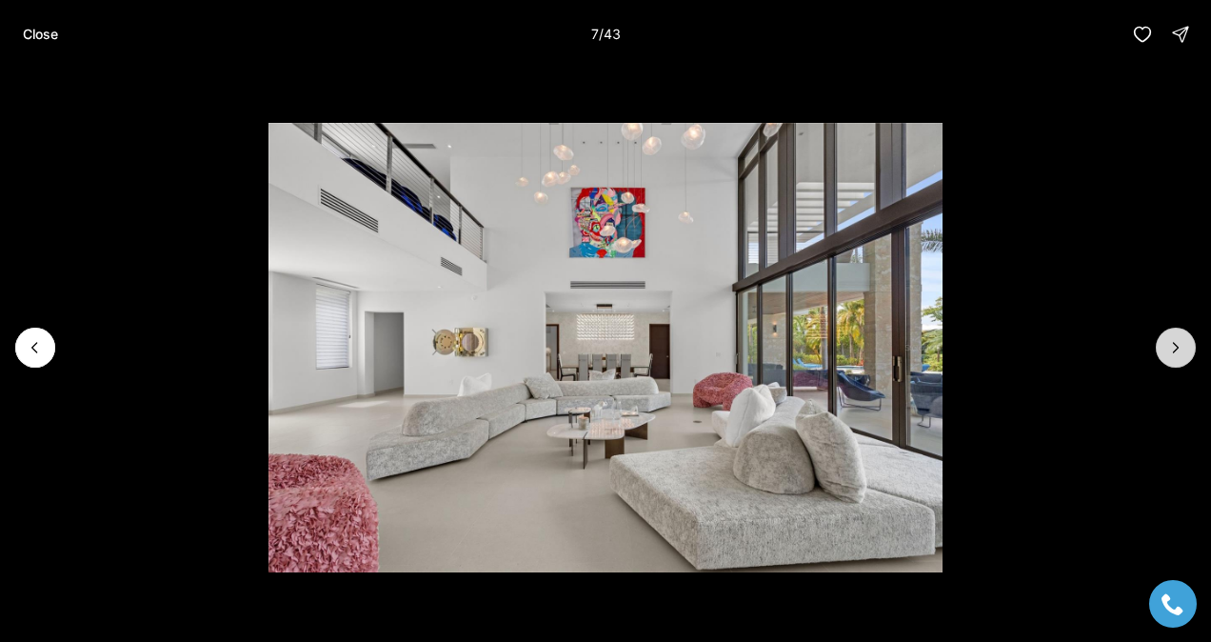
click at [1177, 350] on icon "Next slide" at bounding box center [1175, 347] width 19 height 19
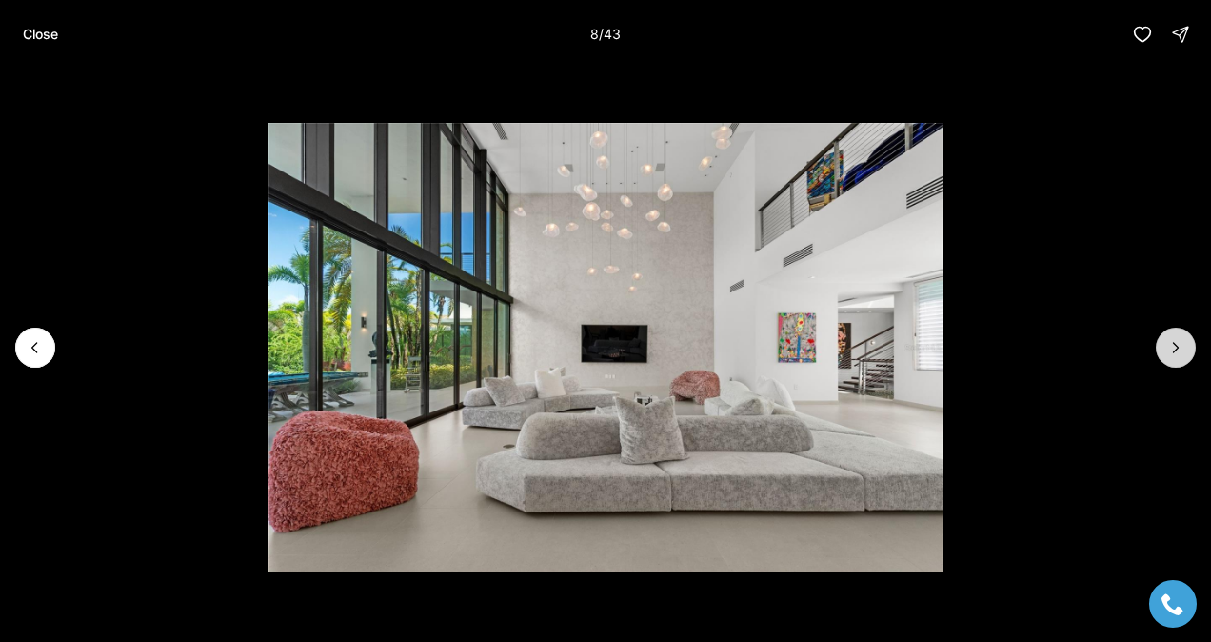
click at [1177, 350] on icon "Next slide" at bounding box center [1175, 347] width 19 height 19
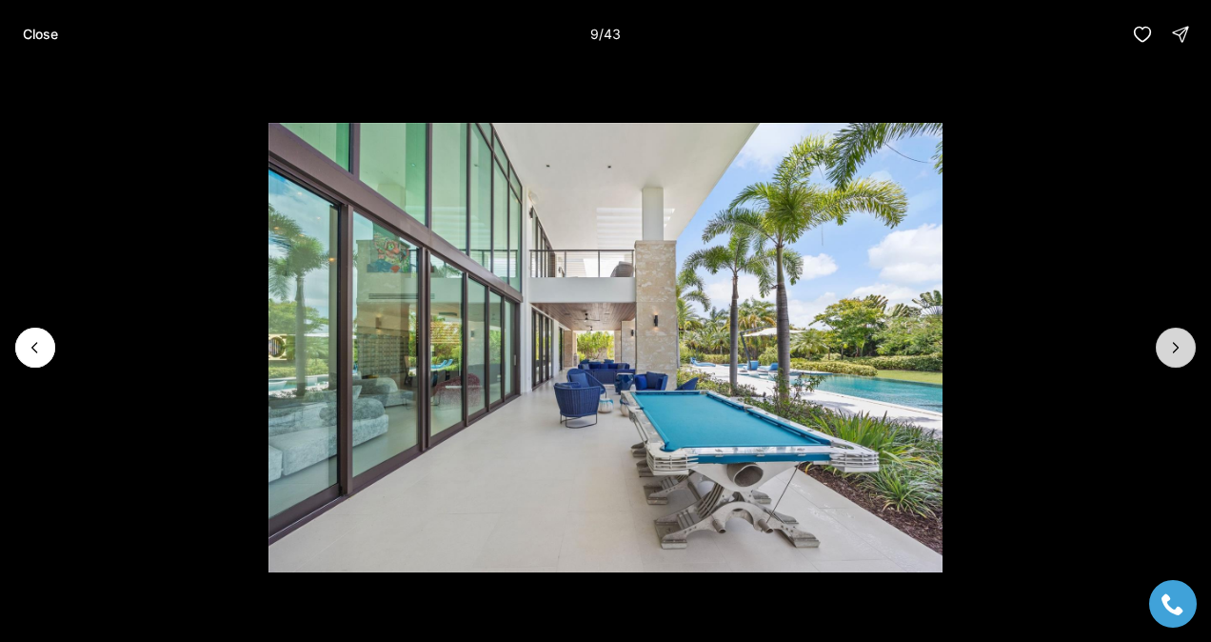
click at [1177, 350] on icon "Next slide" at bounding box center [1175, 347] width 19 height 19
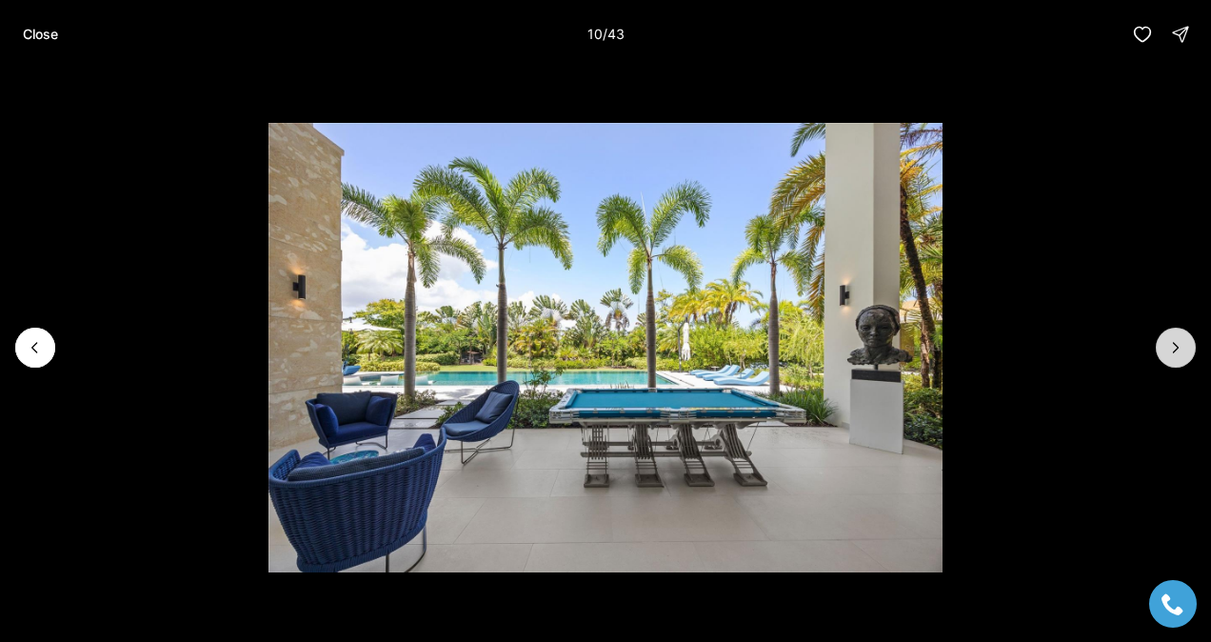
click at [1177, 350] on icon "Next slide" at bounding box center [1175, 347] width 19 height 19
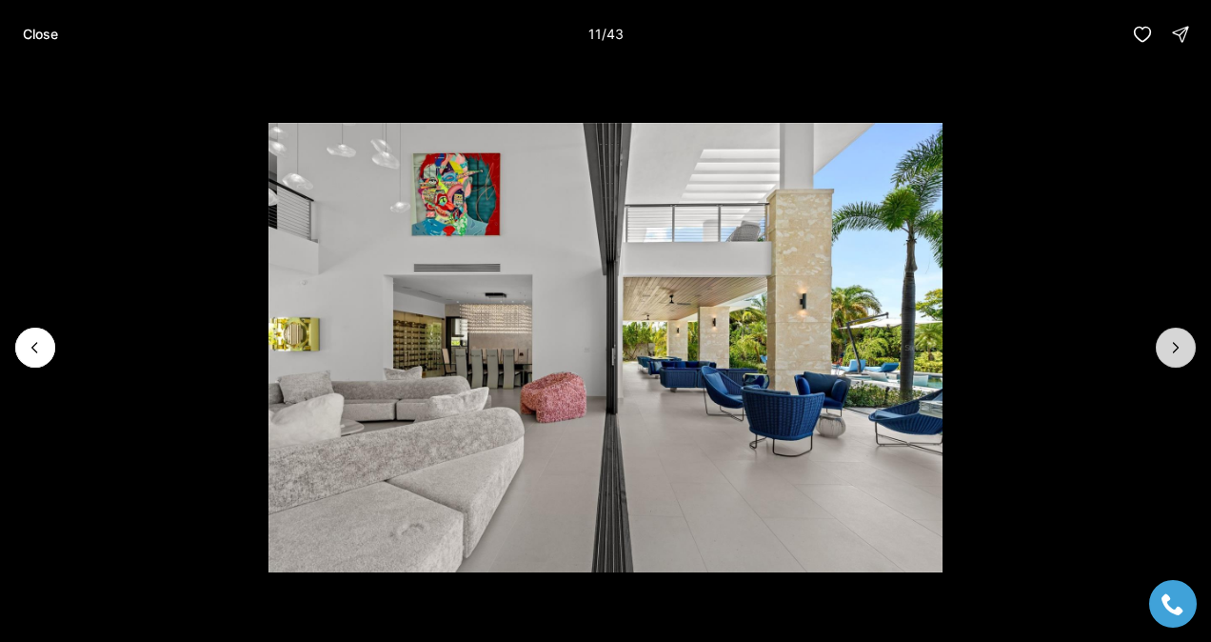
click at [1177, 350] on icon "Next slide" at bounding box center [1175, 347] width 19 height 19
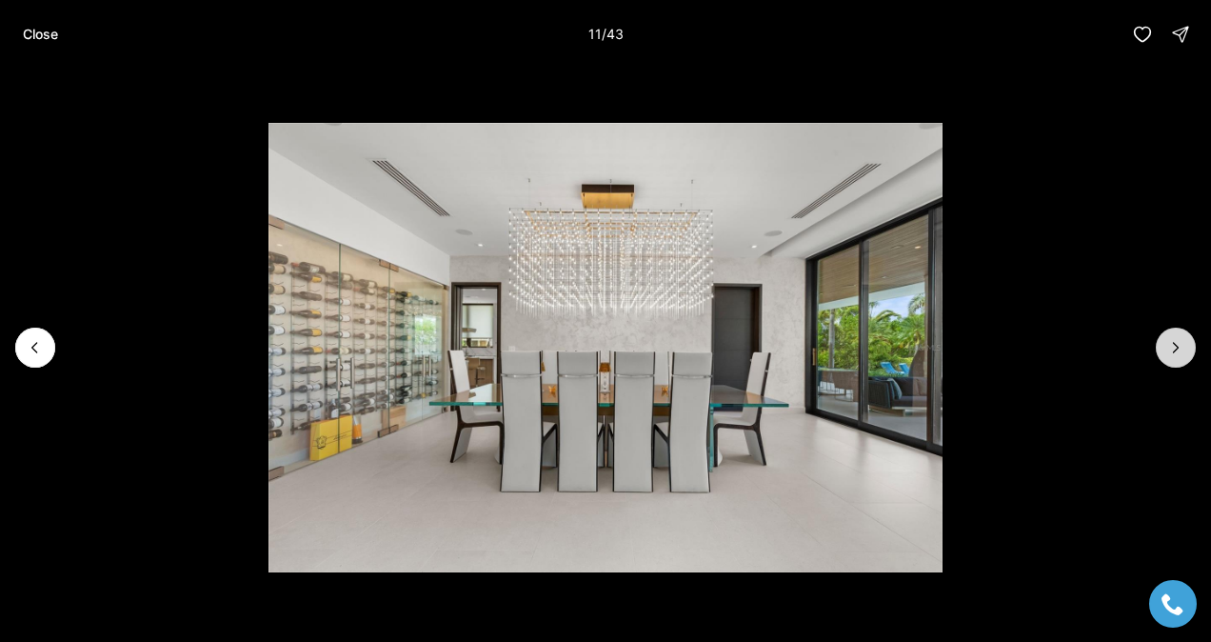
click at [1177, 350] on icon "Next slide" at bounding box center [1175, 347] width 19 height 19
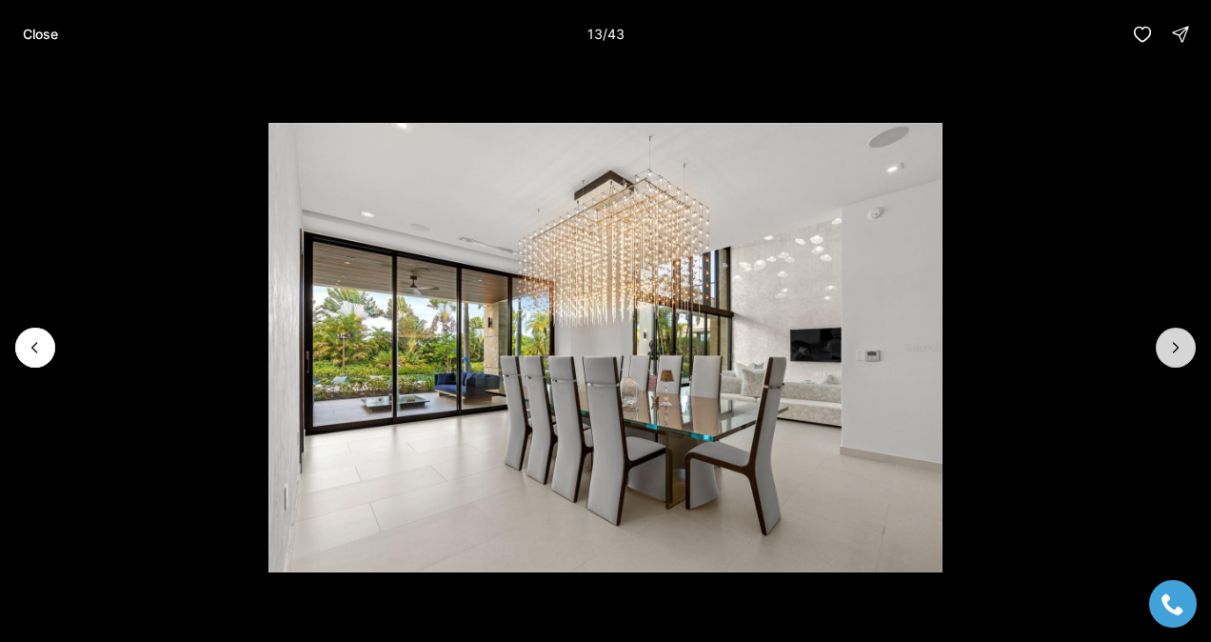
click at [1177, 350] on icon "Next slide" at bounding box center [1175, 347] width 19 height 19
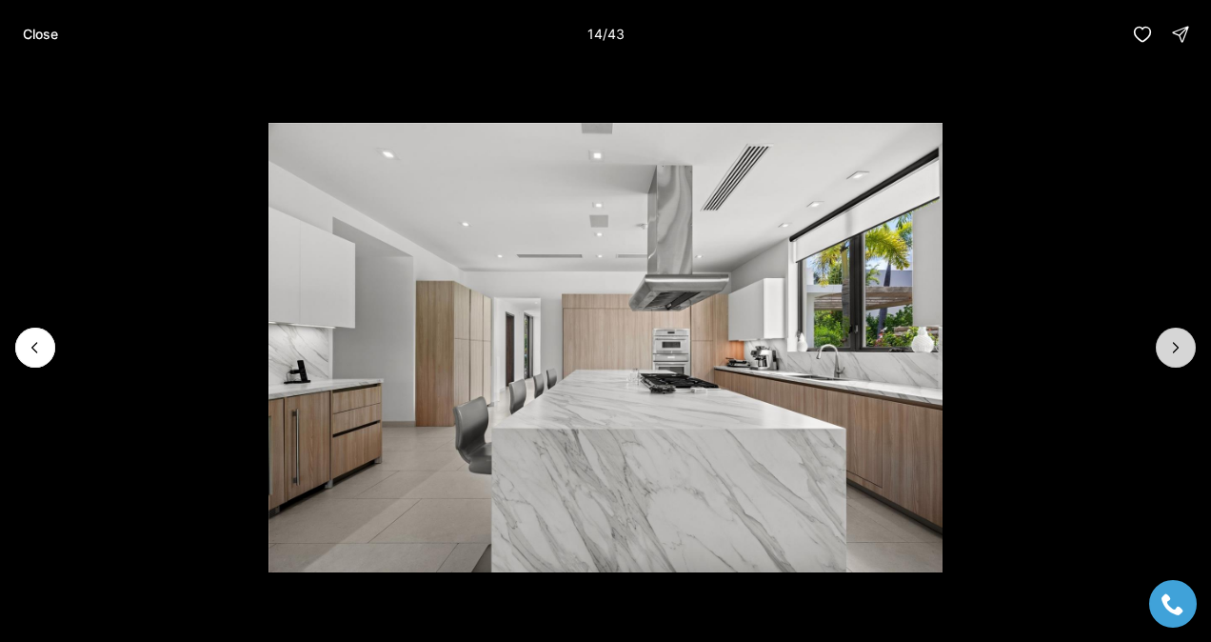
click at [1177, 350] on icon "Next slide" at bounding box center [1175, 347] width 19 height 19
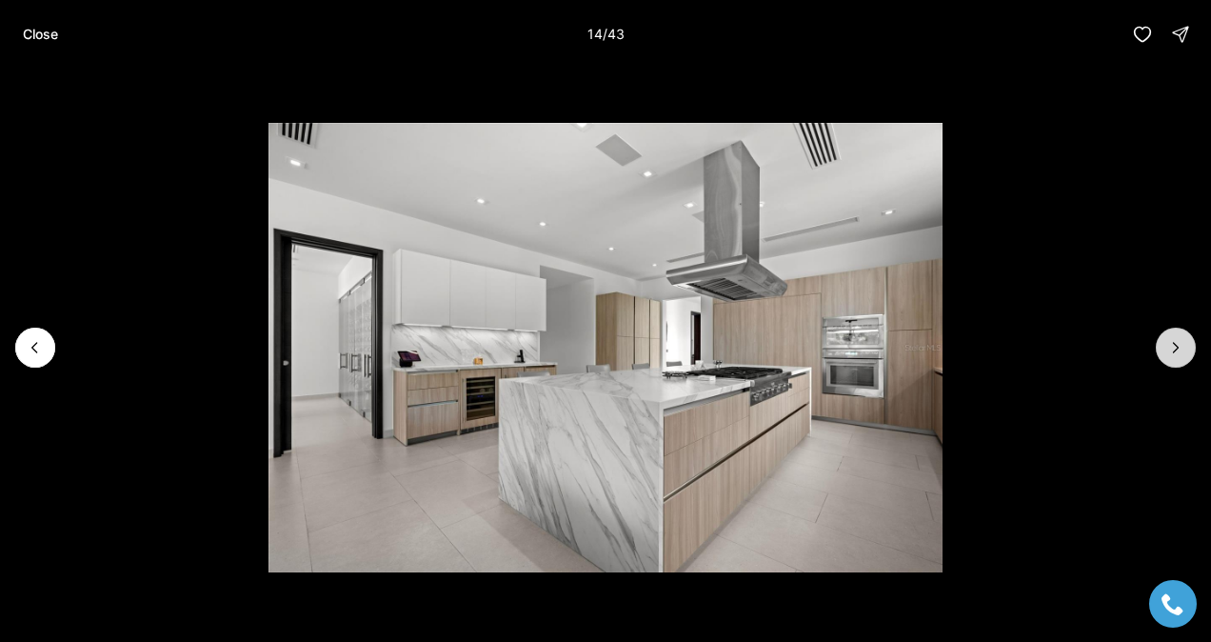
click at [1177, 350] on icon "Next slide" at bounding box center [1175, 347] width 19 height 19
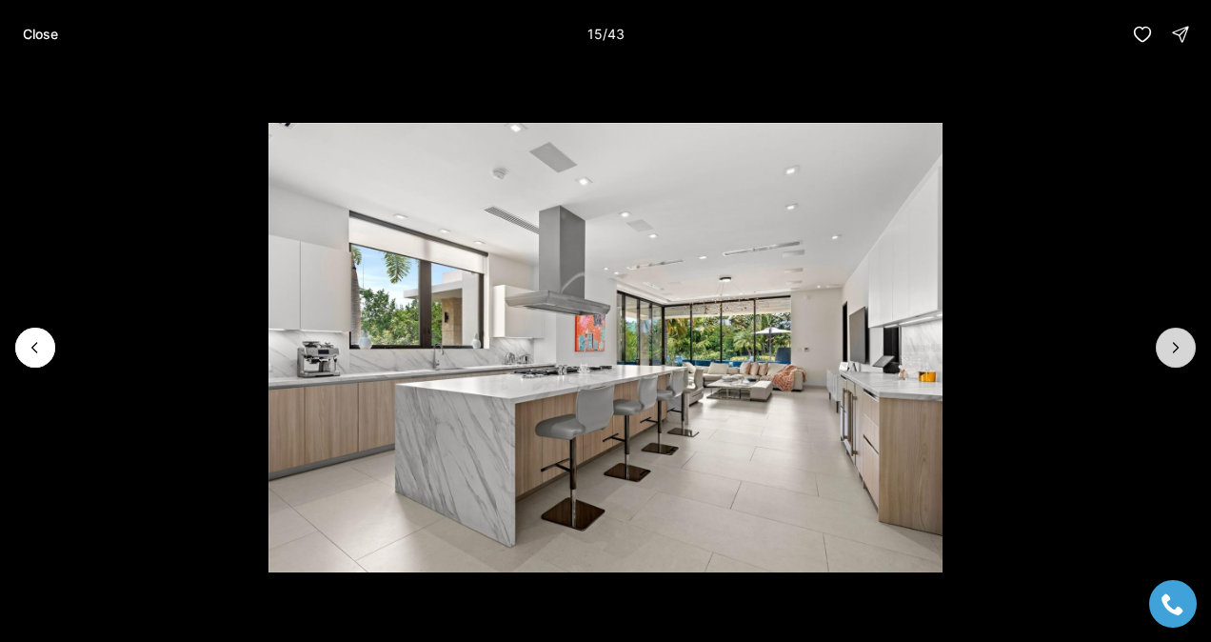
click at [1177, 350] on icon "Next slide" at bounding box center [1175, 347] width 19 height 19
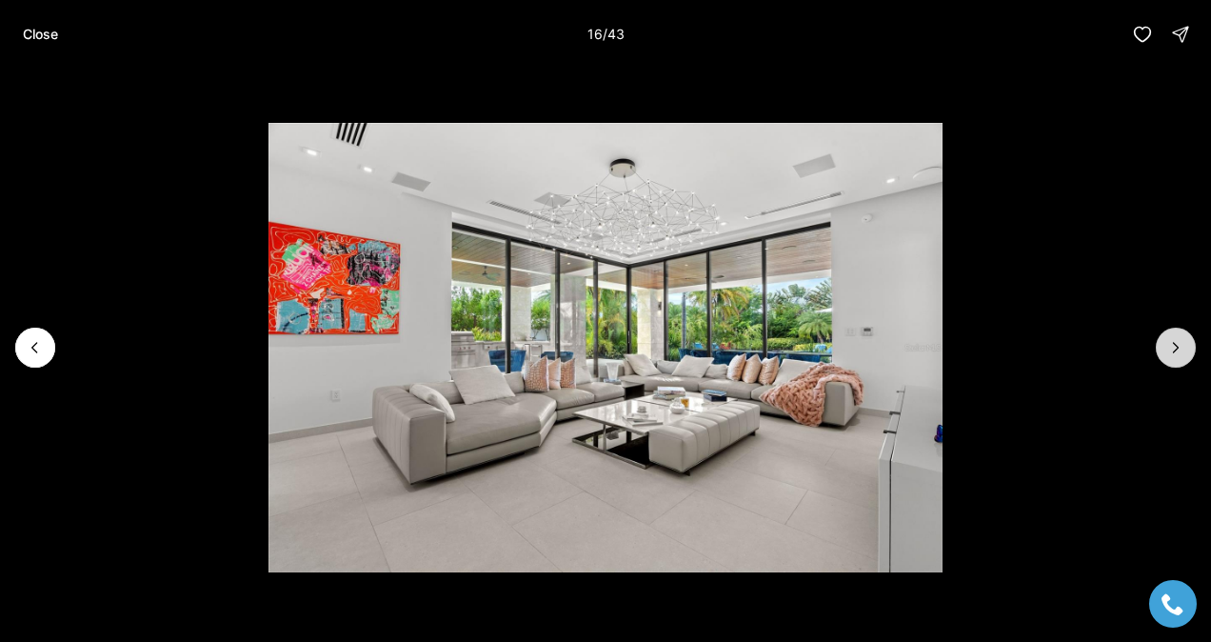
click at [1177, 350] on icon "Next slide" at bounding box center [1175, 347] width 19 height 19
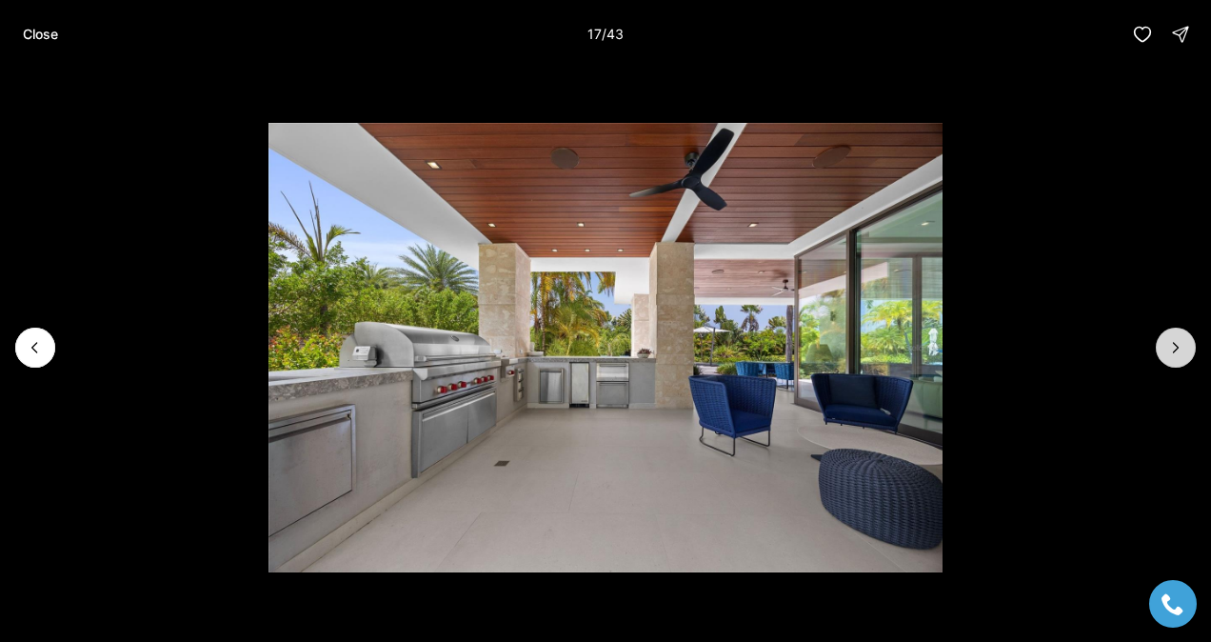
click at [1177, 350] on icon "Next slide" at bounding box center [1175, 347] width 19 height 19
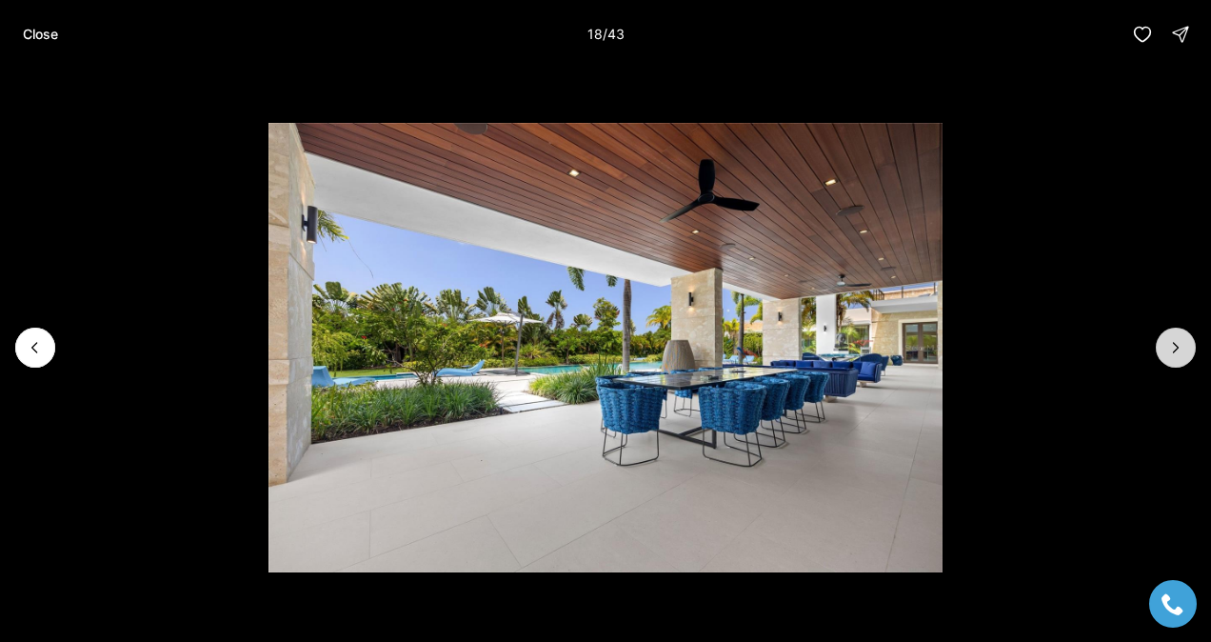
click at [1177, 350] on icon "Next slide" at bounding box center [1175, 347] width 19 height 19
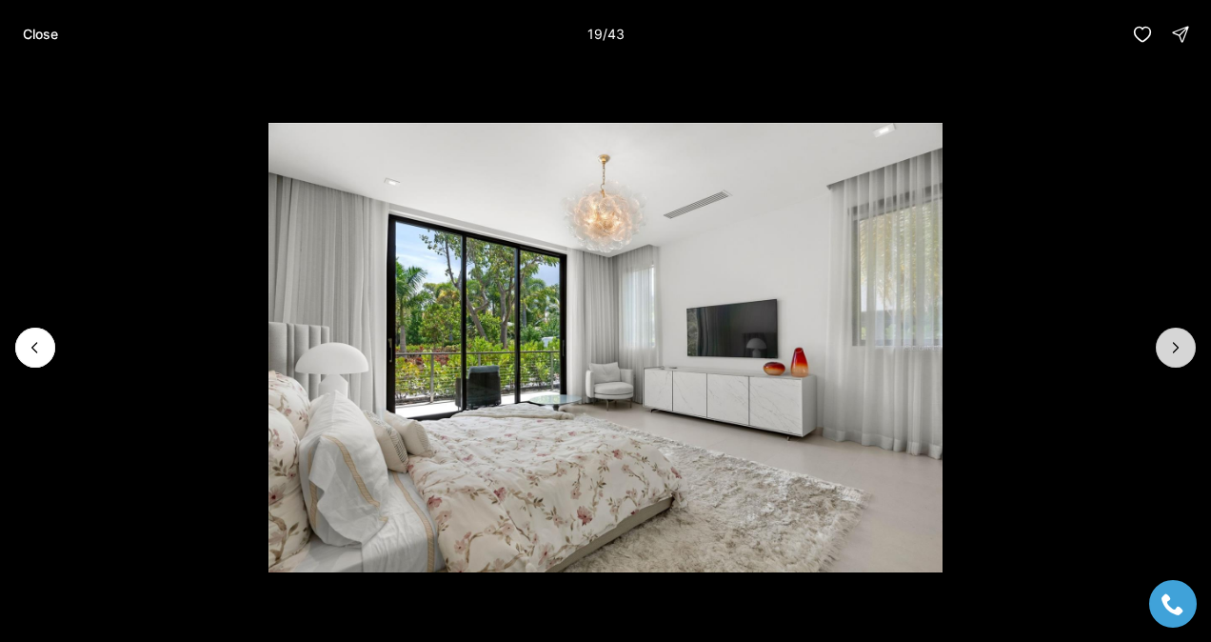
click at [1177, 350] on icon "Next slide" at bounding box center [1175, 347] width 19 height 19
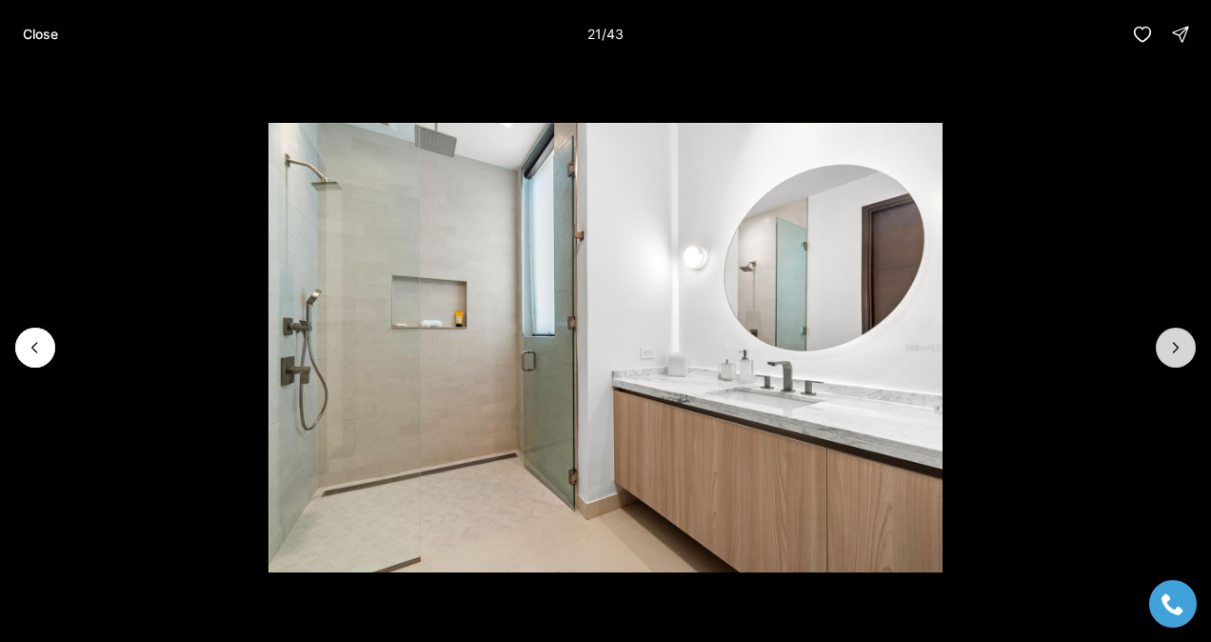
click at [1177, 350] on icon "Next slide" at bounding box center [1175, 347] width 19 height 19
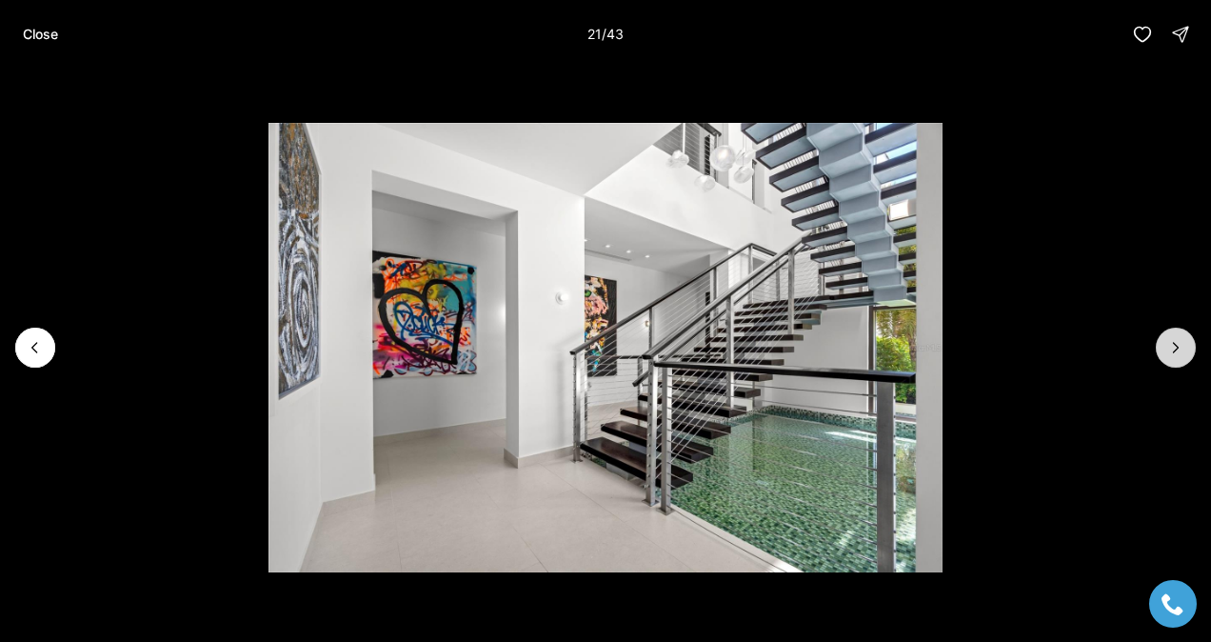
click at [1177, 350] on icon "Next slide" at bounding box center [1175, 347] width 19 height 19
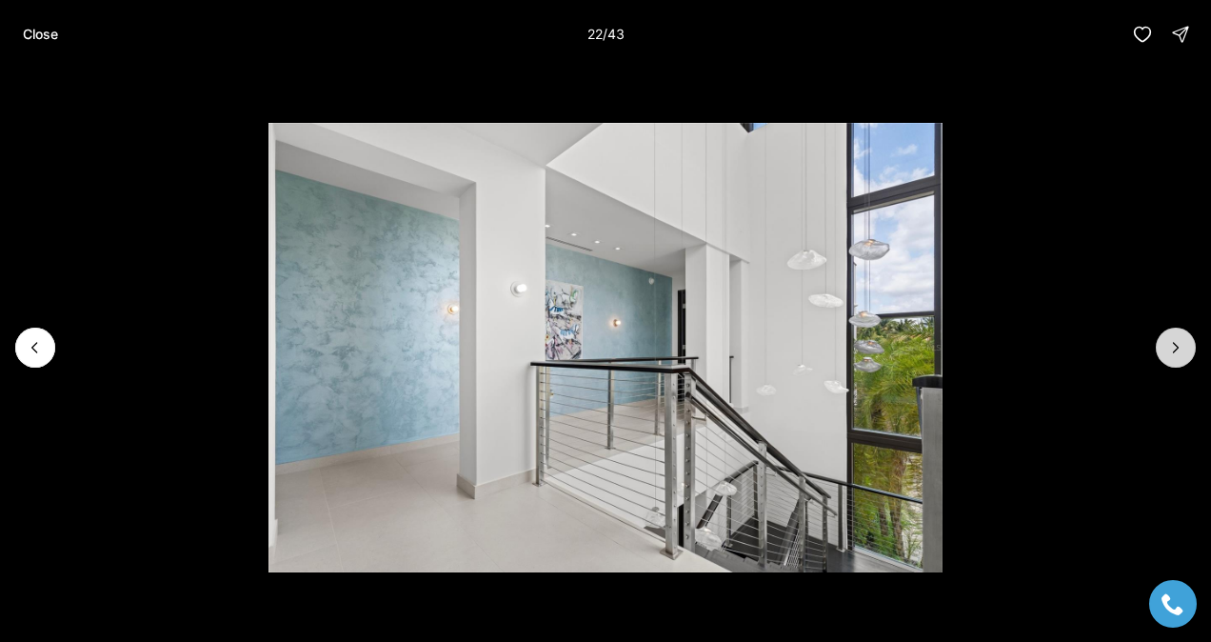
click at [1177, 350] on icon "Next slide" at bounding box center [1175, 347] width 19 height 19
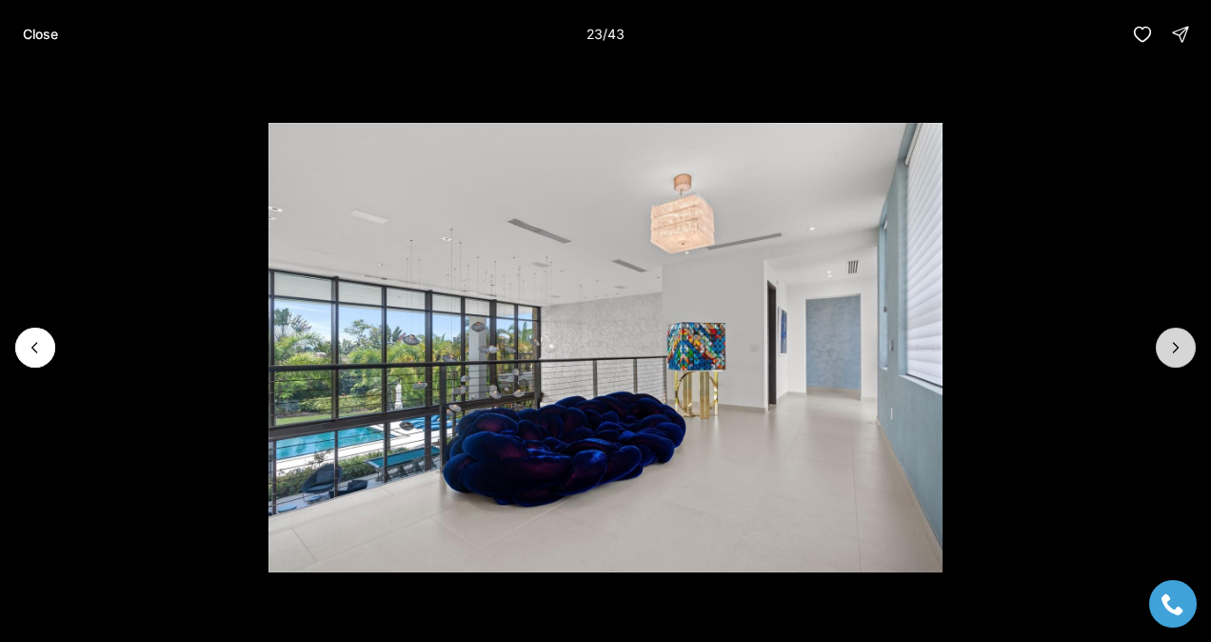
click at [1177, 350] on icon "Next slide" at bounding box center [1175, 347] width 19 height 19
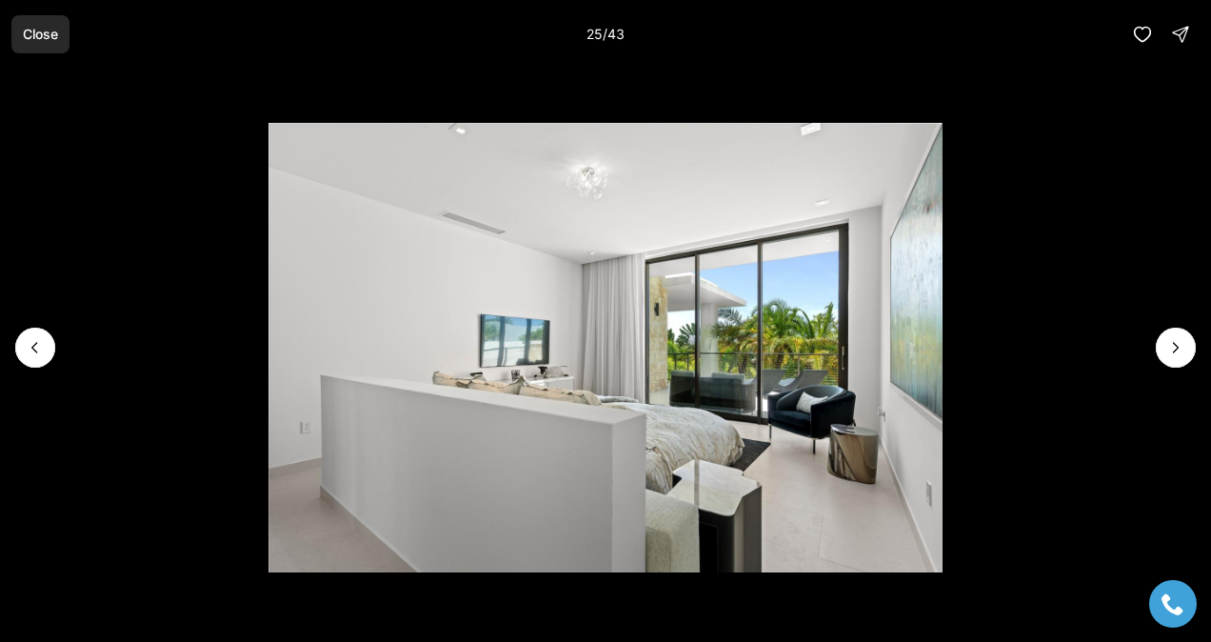
click at [24, 36] on p "Close" at bounding box center [40, 34] width 35 height 15
